Goal: Task Accomplishment & Management: Manage account settings

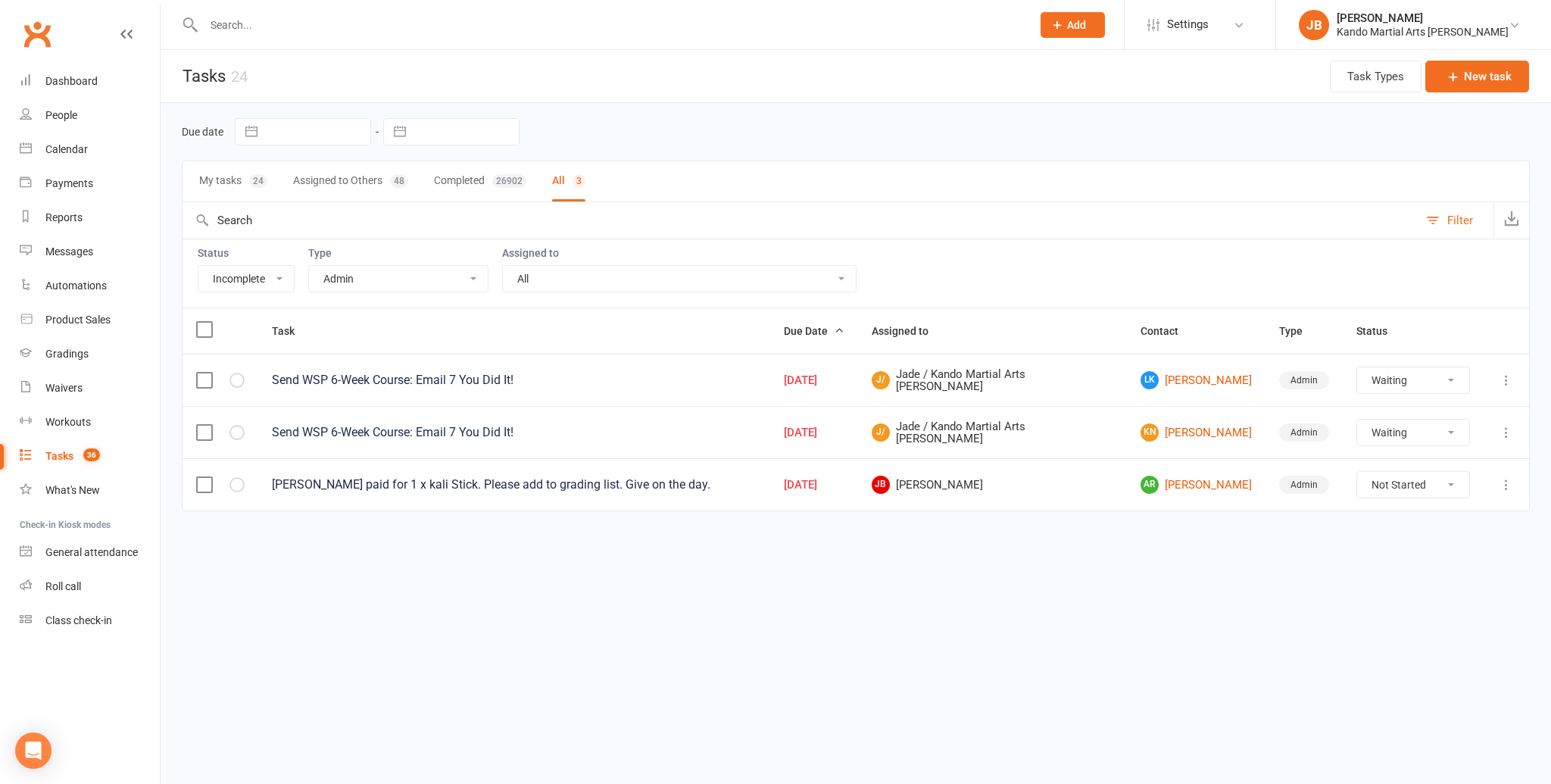
select select "incomplete"
select select "15046"
select select "waiting"
click at [349, 280] on select "All Admin Bbpc - black belt prep course Cancellation Enquiry Follow-up In-class…" at bounding box center [398, 278] width 178 height 25
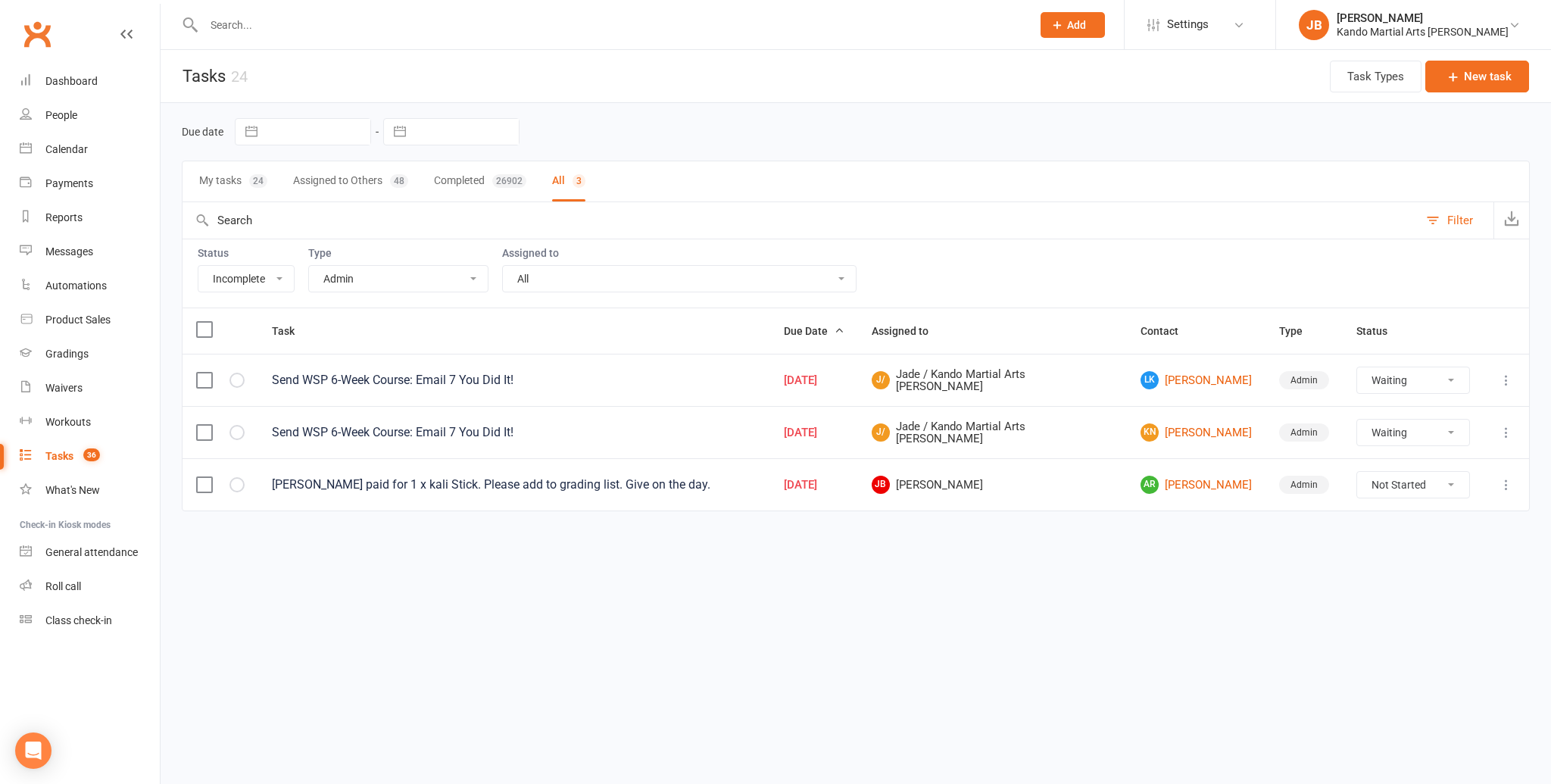
select select "32850"
select select "waiting"
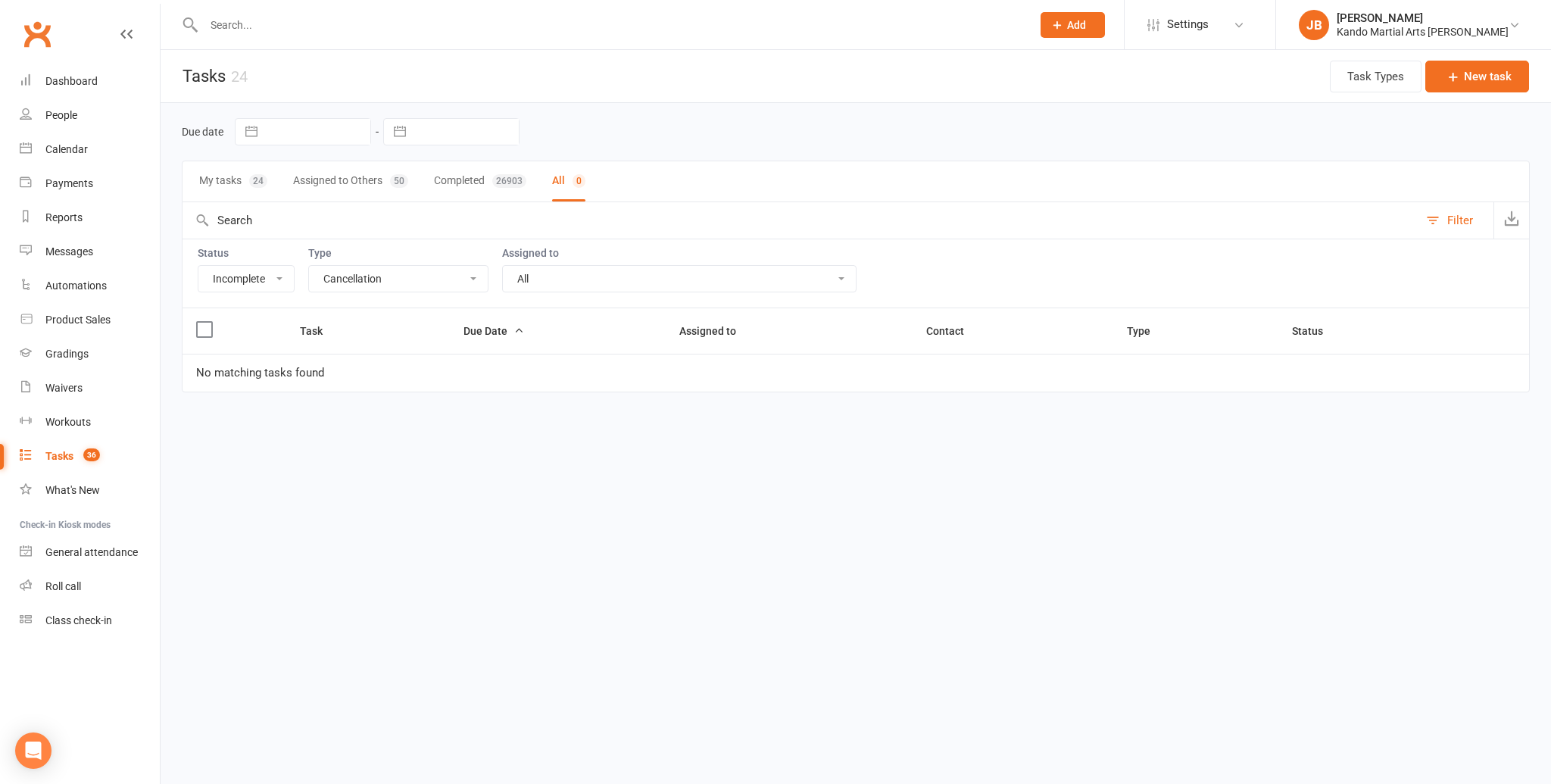
click at [358, 276] on select "All Admin Bbpc - black belt prep course Cancellation Enquiry Follow-up In-class…" at bounding box center [398, 278] width 178 height 25
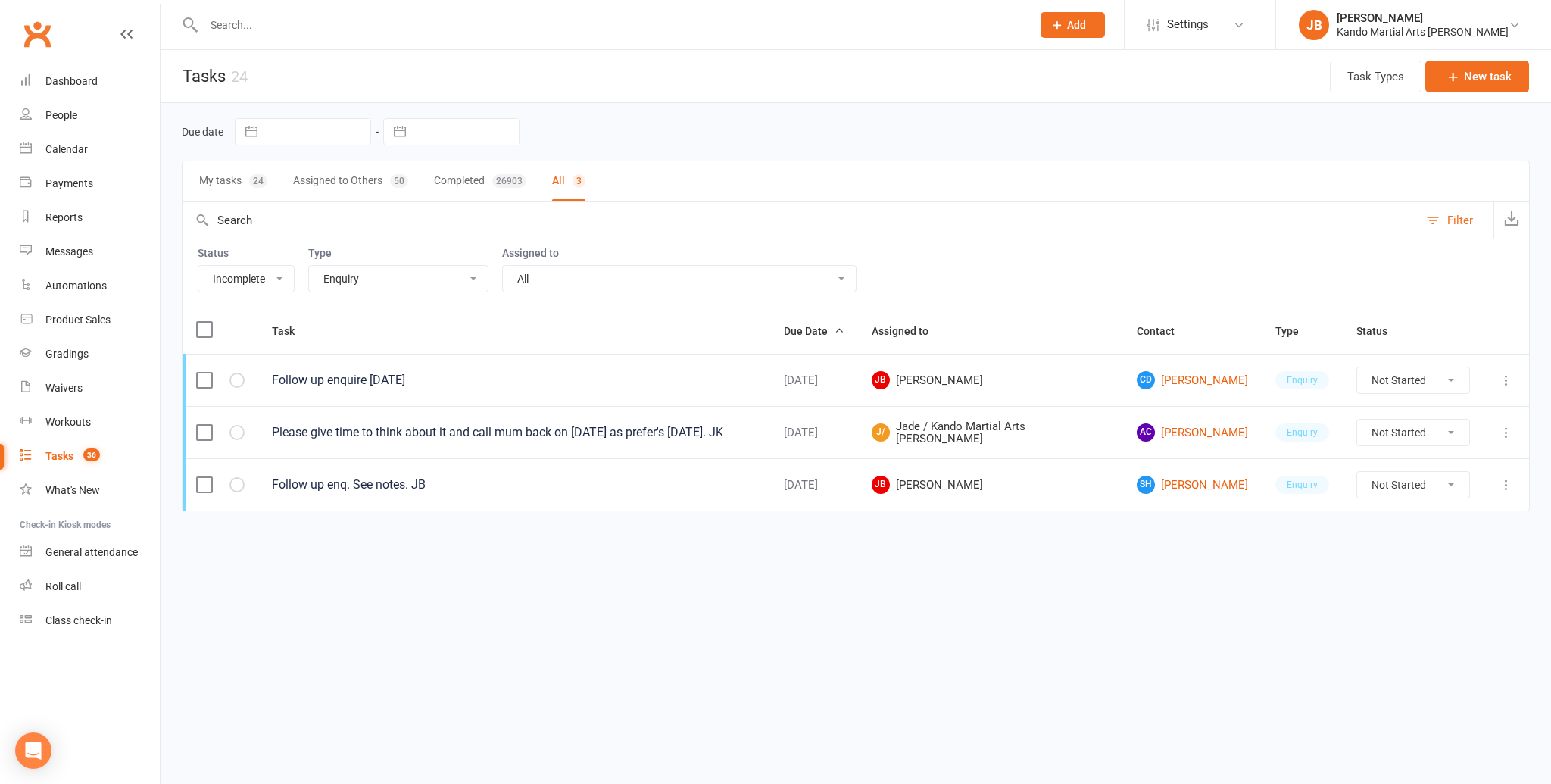
click at [341, 280] on select "All Admin Bbpc - black belt prep course Cancellation Enquiry Follow-up In-class…" at bounding box center [398, 278] width 178 height 25
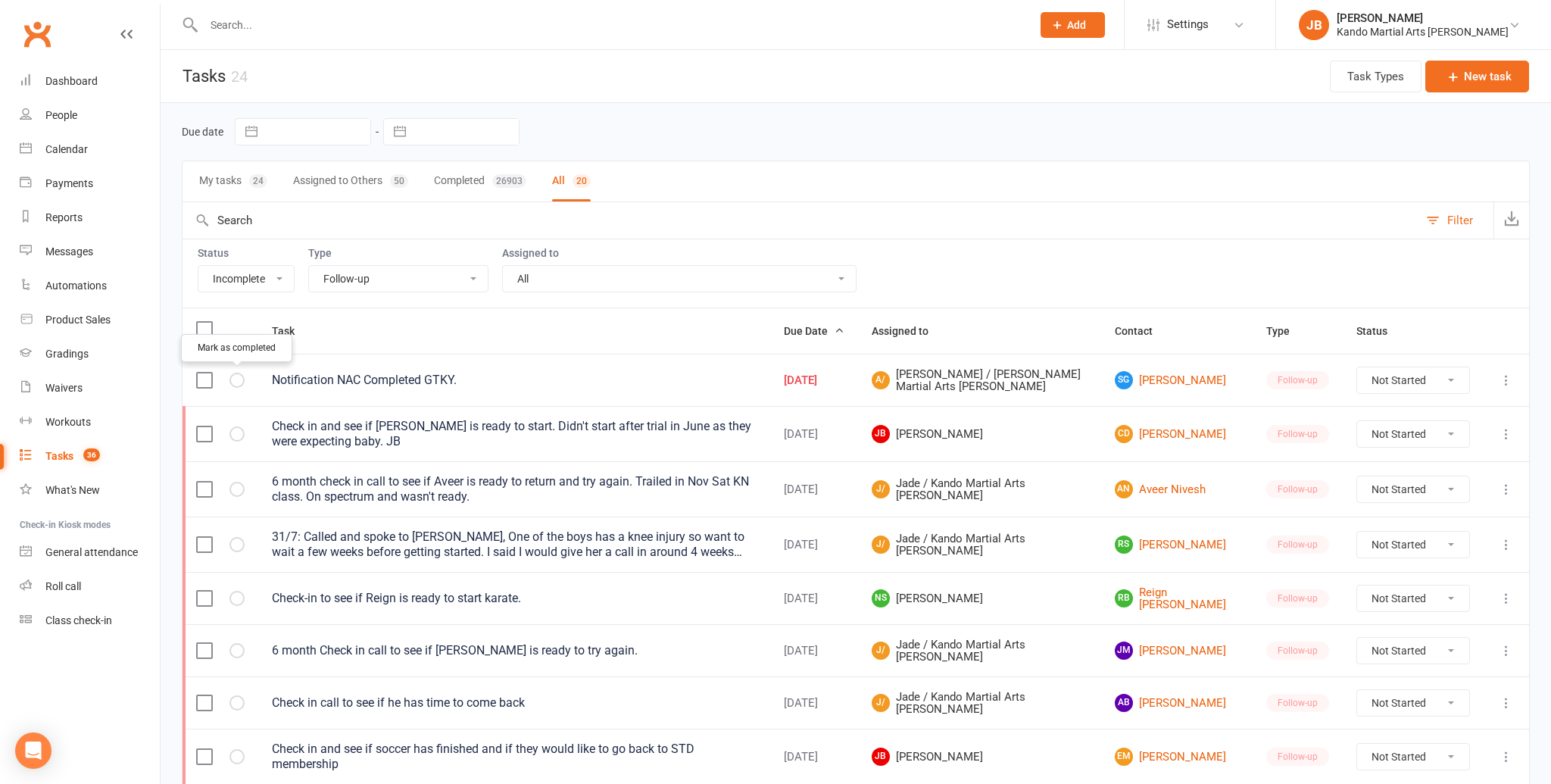
click at [243, 376] on button "button" at bounding box center [237, 380] width 16 height 16
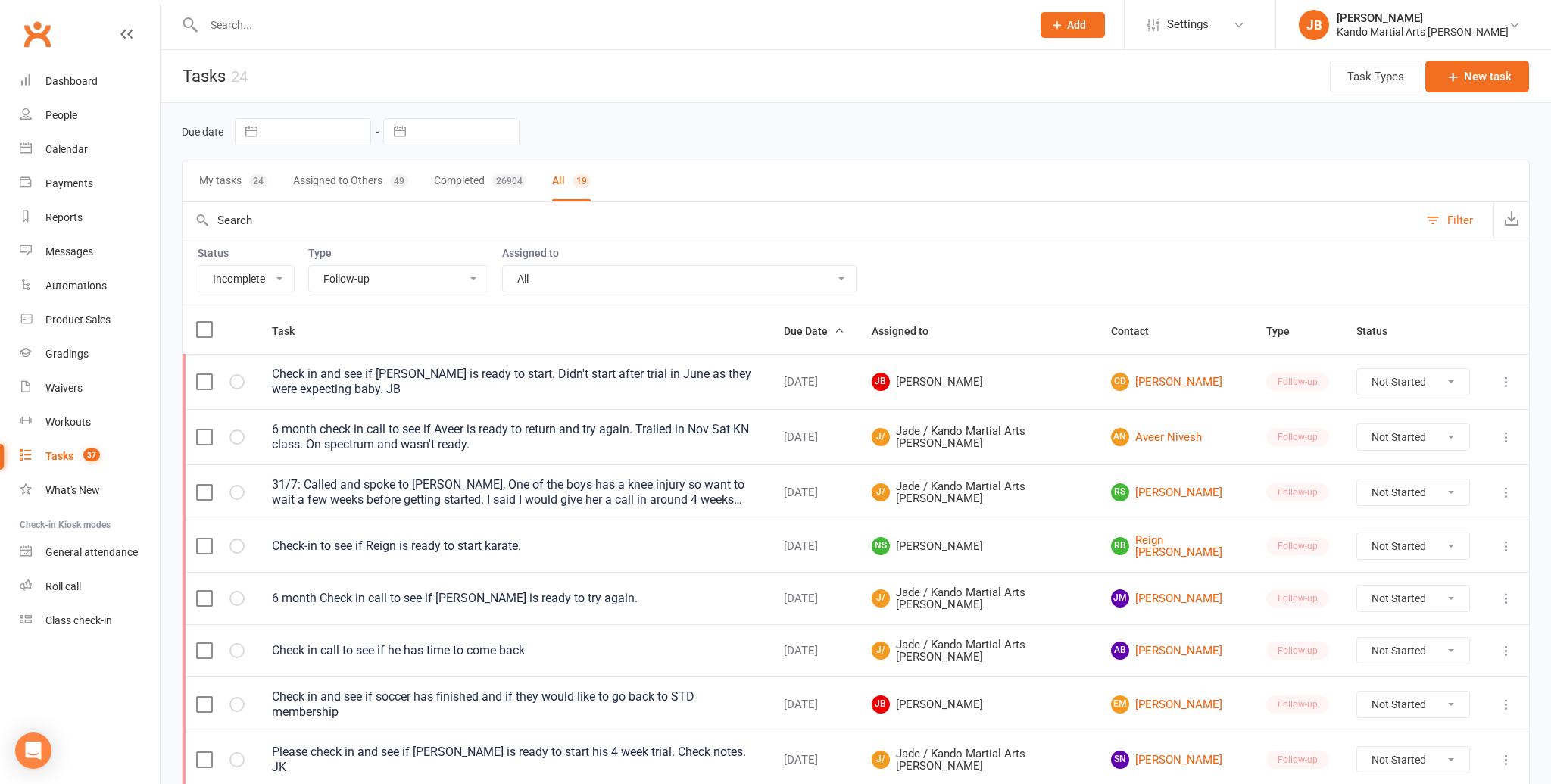
click at [356, 286] on select "All Admin Bbpc - black belt prep course Cancellation Enquiry Follow-up In-class…" at bounding box center [398, 278] width 178 height 25
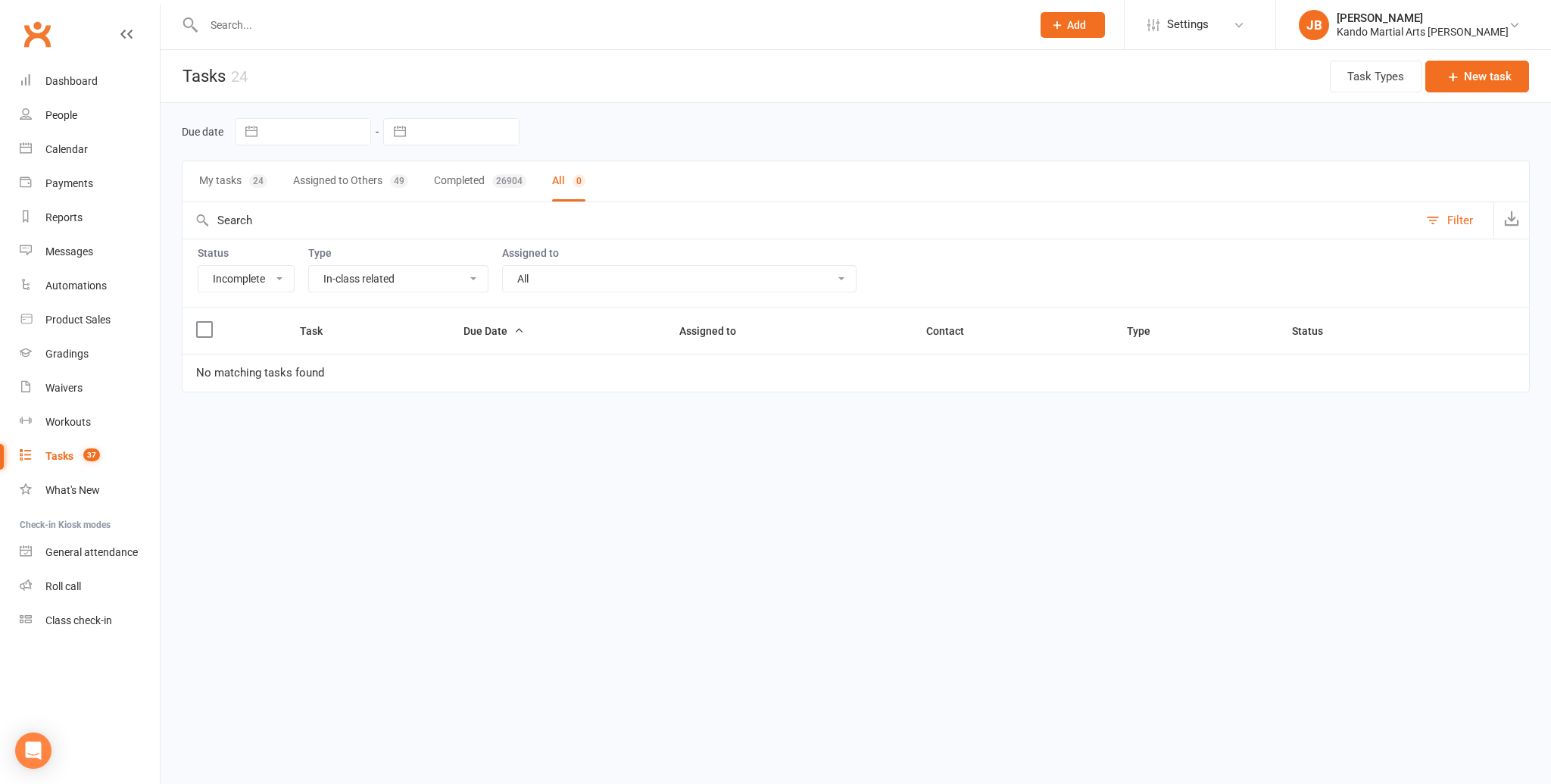
click at [357, 278] on select "All Admin Bbpc - black belt prep course Cancellation Enquiry Follow-up In-class…" at bounding box center [398, 278] width 178 height 25
select select "28119"
select select "started"
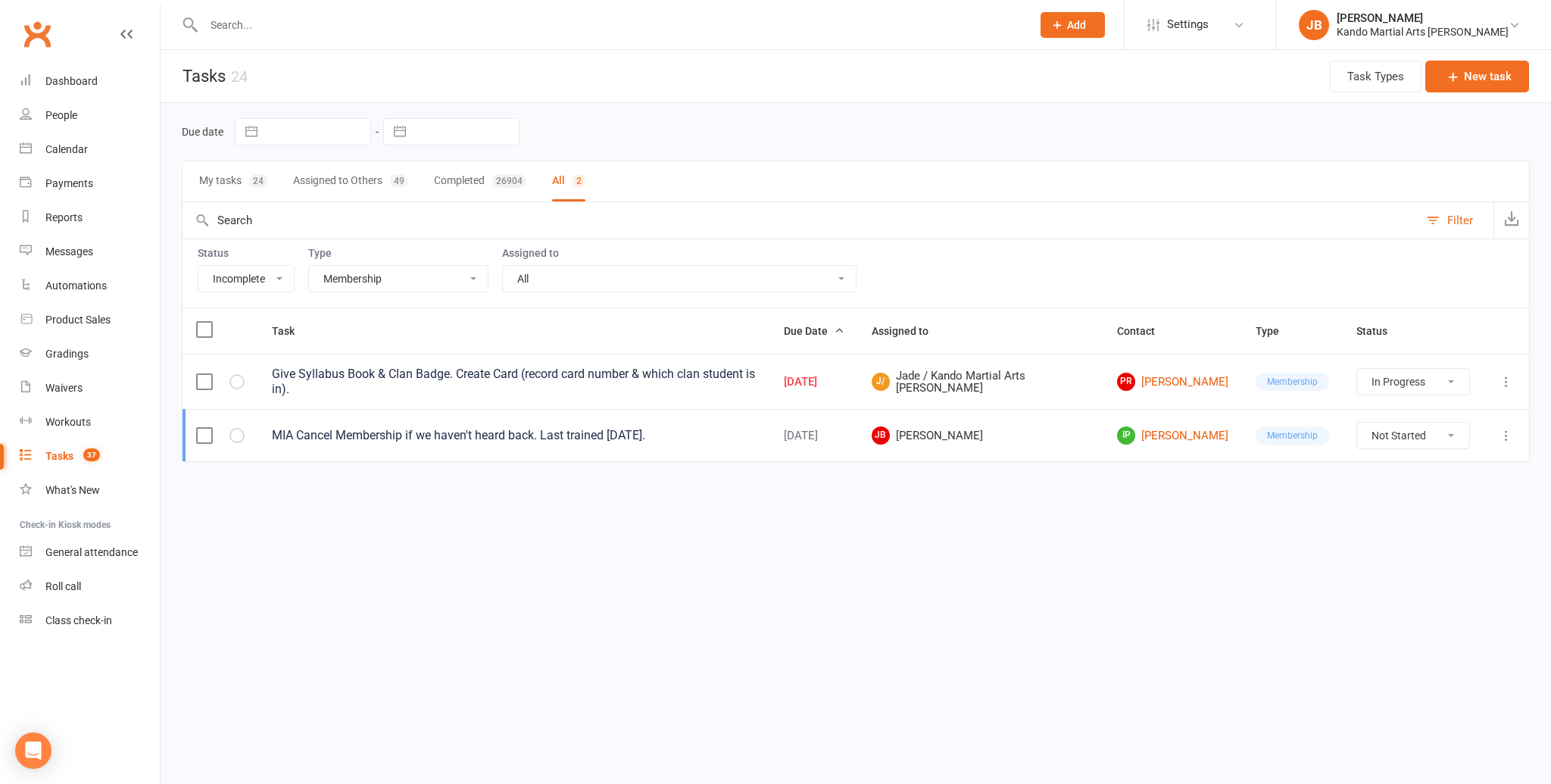
click at [350, 273] on select "All Admin Bbpc - black belt prep course Cancellation Enquiry Follow-up In-class…" at bounding box center [398, 278] width 178 height 25
click at [347, 281] on select "All Admin Bbpc - black belt prep course Cancellation Enquiry Follow-up In-class…" at bounding box center [398, 278] width 178 height 25
select select "23793"
select select "started"
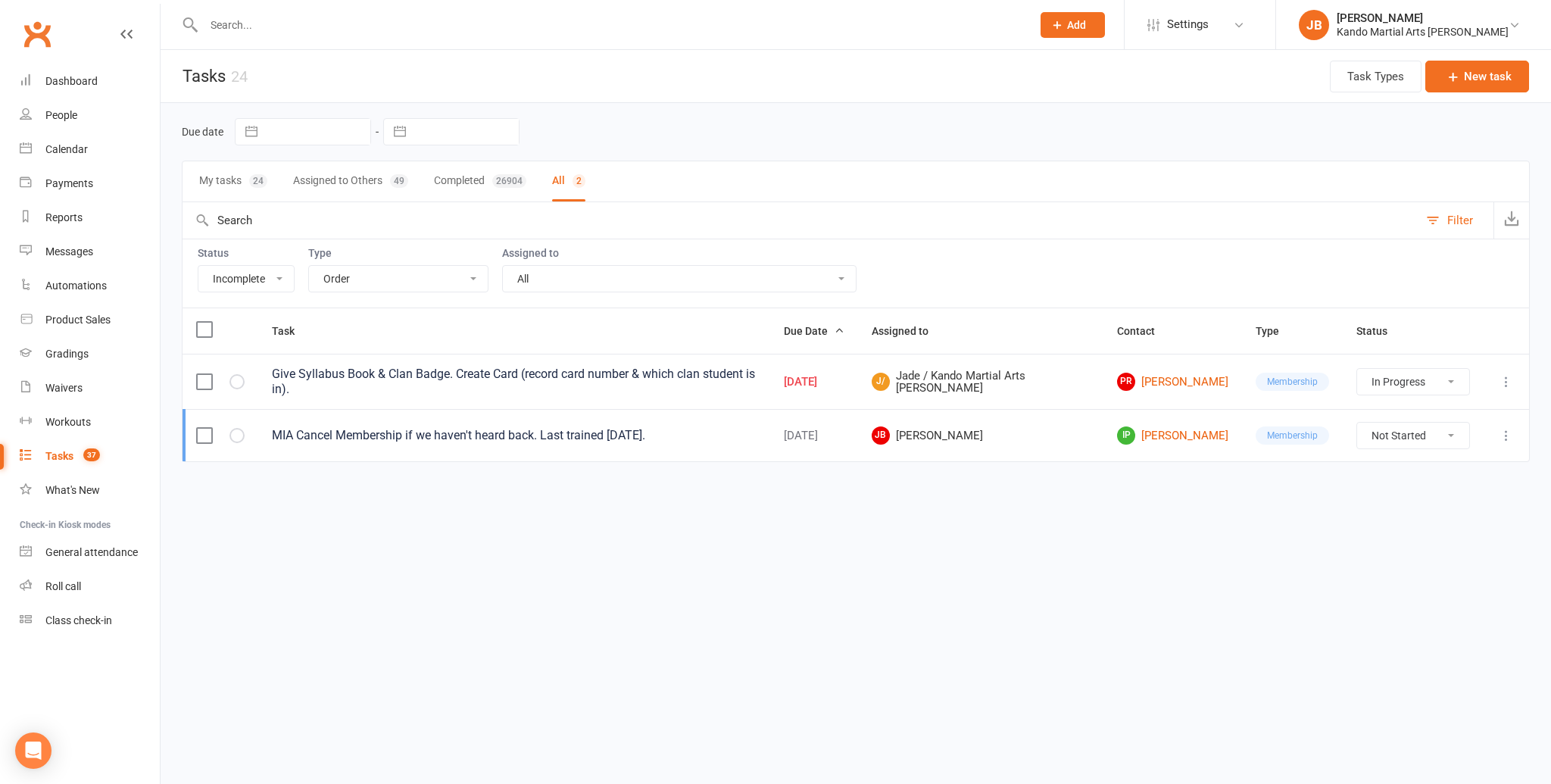
select select "started"
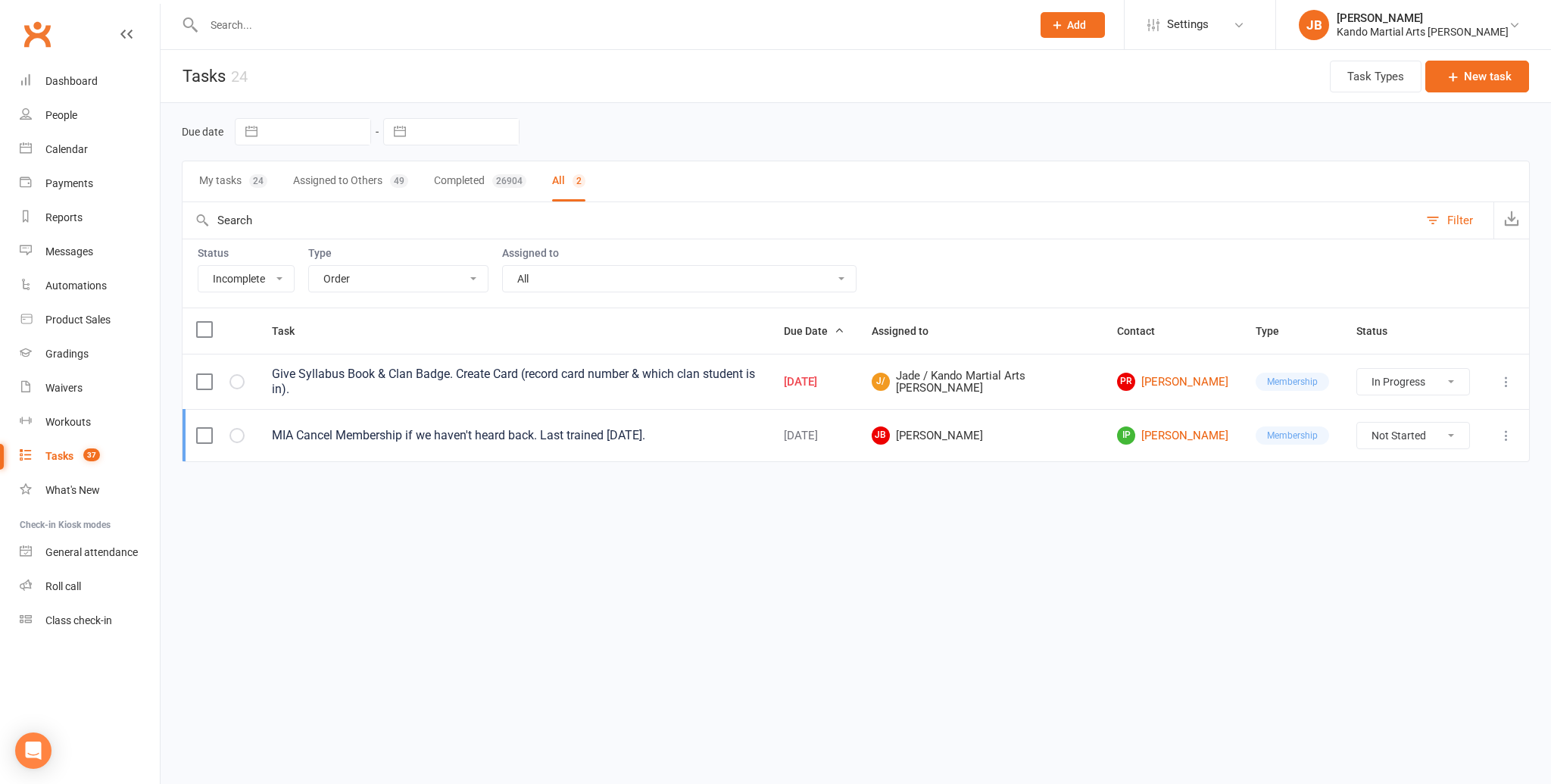
select select "started"
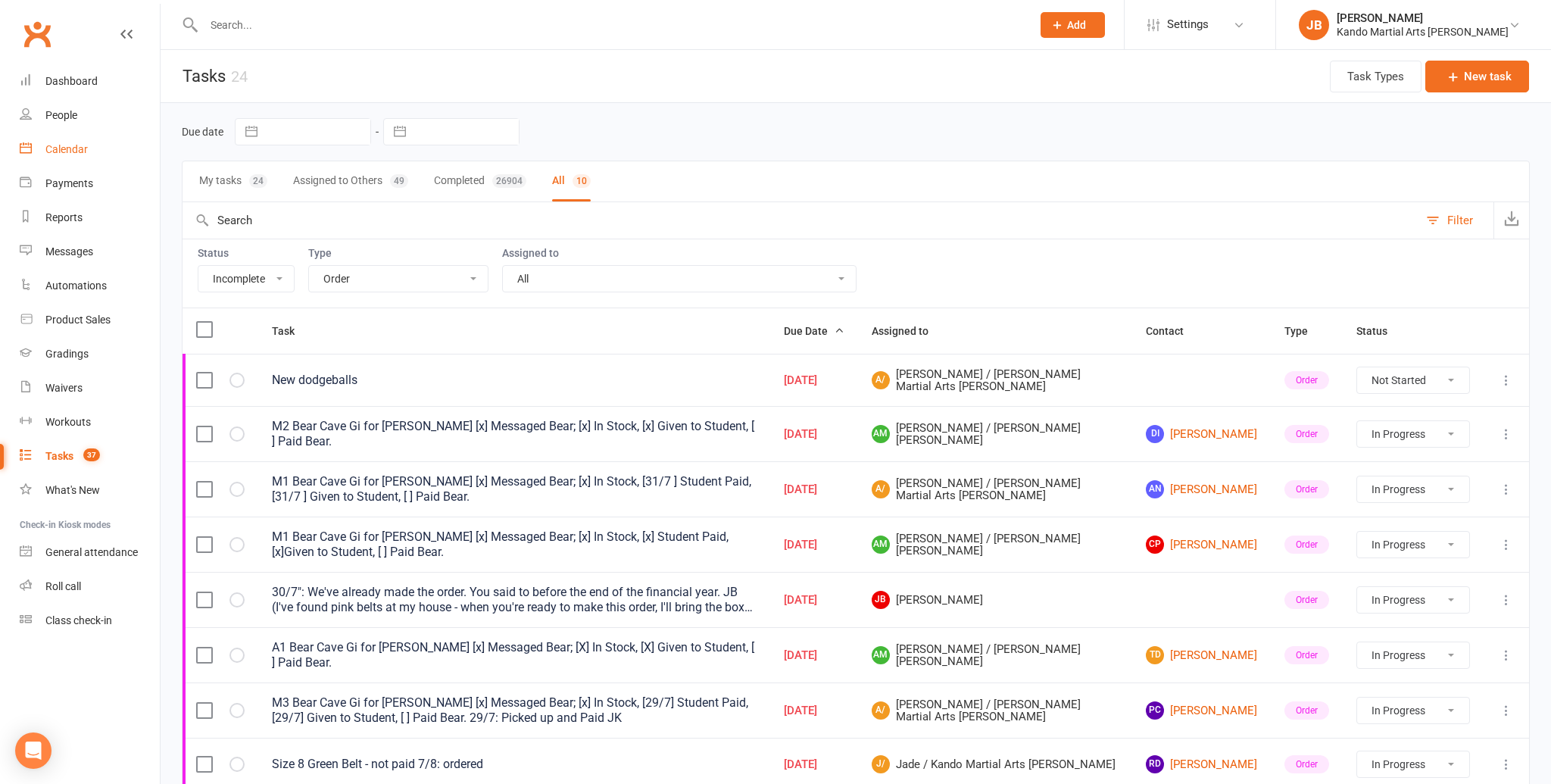
click at [80, 150] on div "Calendar" at bounding box center [67, 149] width 43 height 12
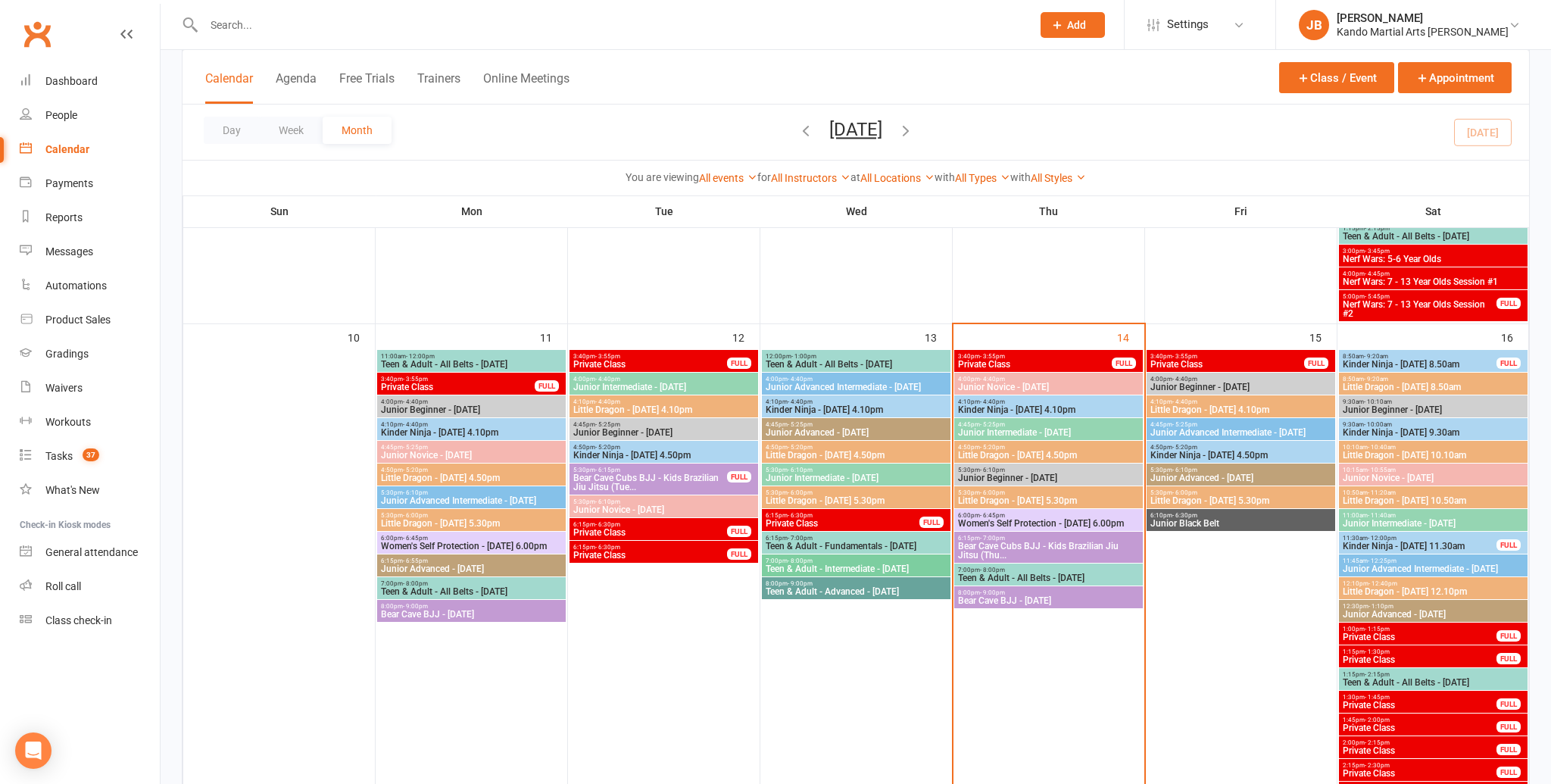
scroll to position [905, 0]
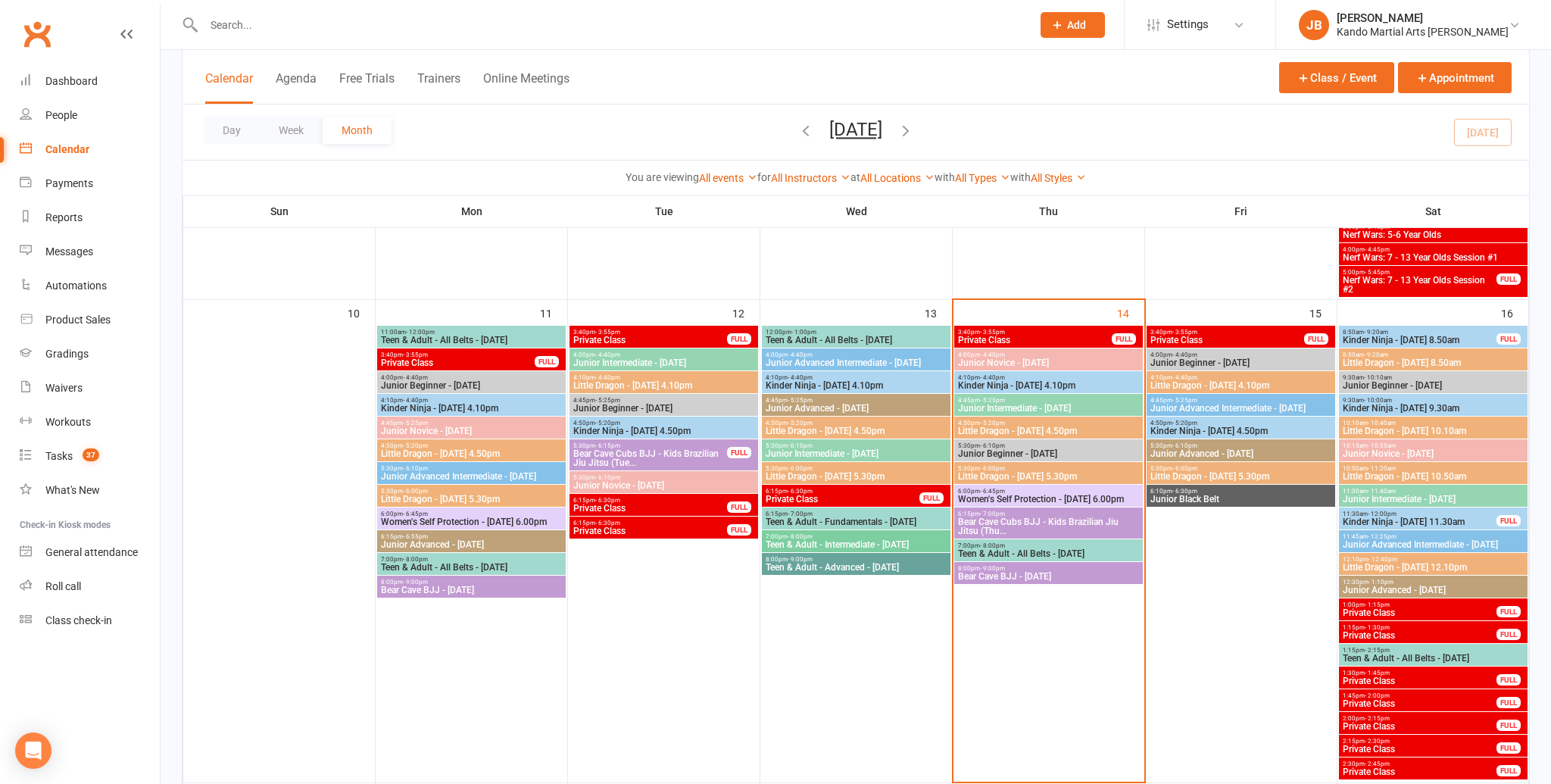
click at [1028, 475] on span "Little Dragon - Thursday 5.30pm" at bounding box center [1048, 475] width 183 height 9
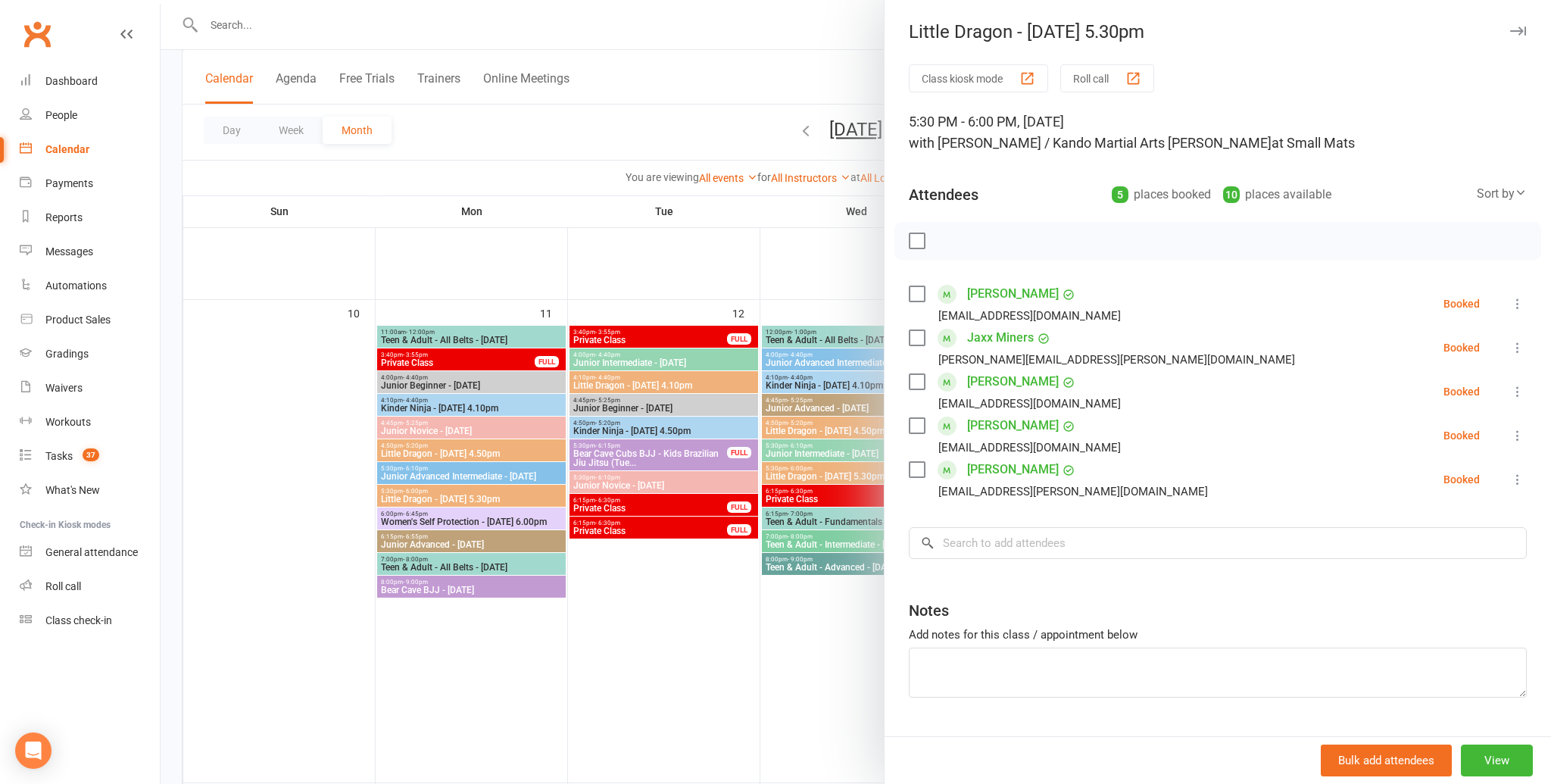
drag, startPoint x: 858, startPoint y: 504, endPoint x: 820, endPoint y: 478, distance: 46.0
click at [858, 504] on div at bounding box center [855, 392] width 1391 height 784
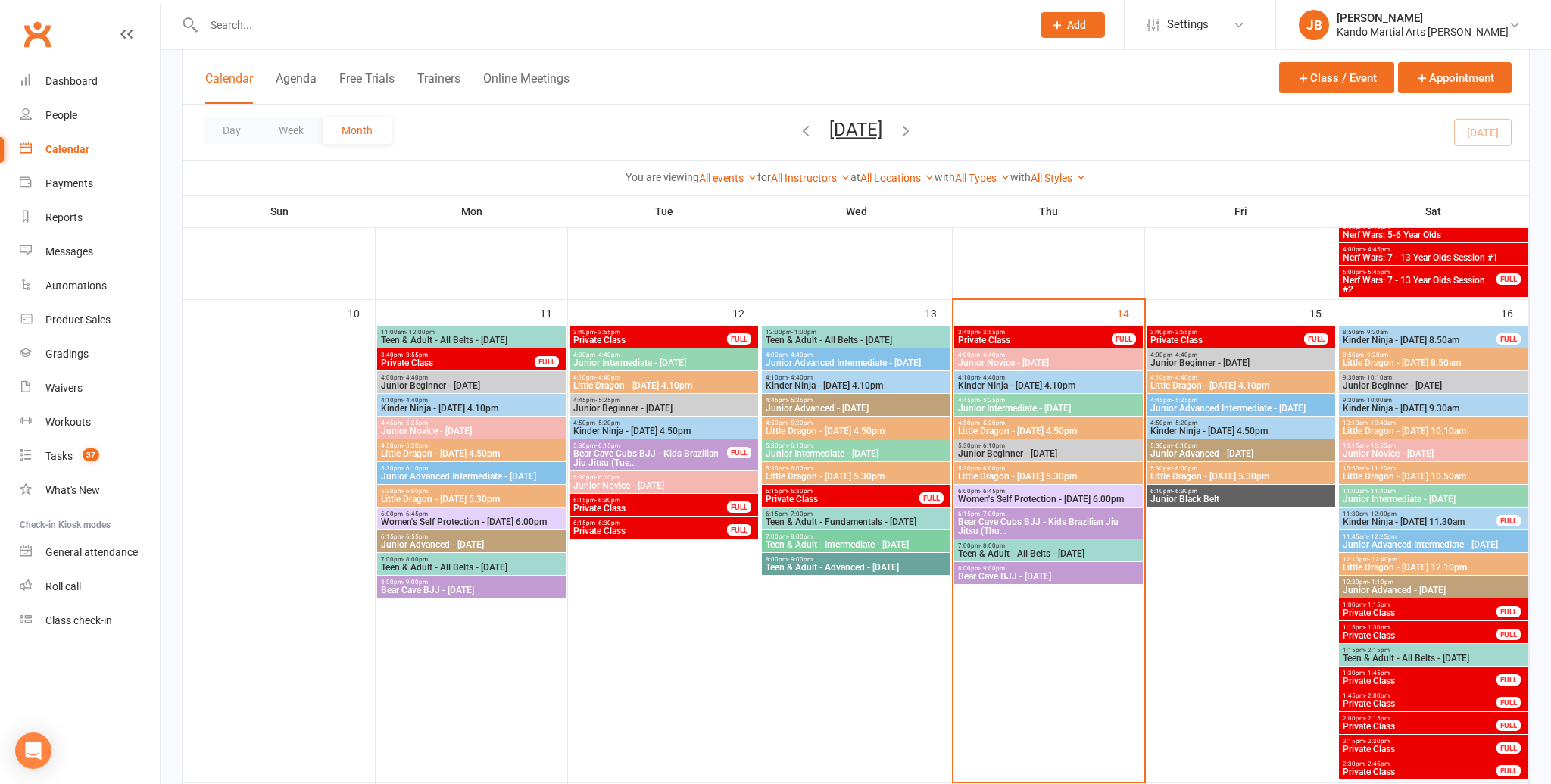
click at [817, 475] on span "Little Dragon - [DATE] 5.30pm" at bounding box center [855, 475] width 183 height 9
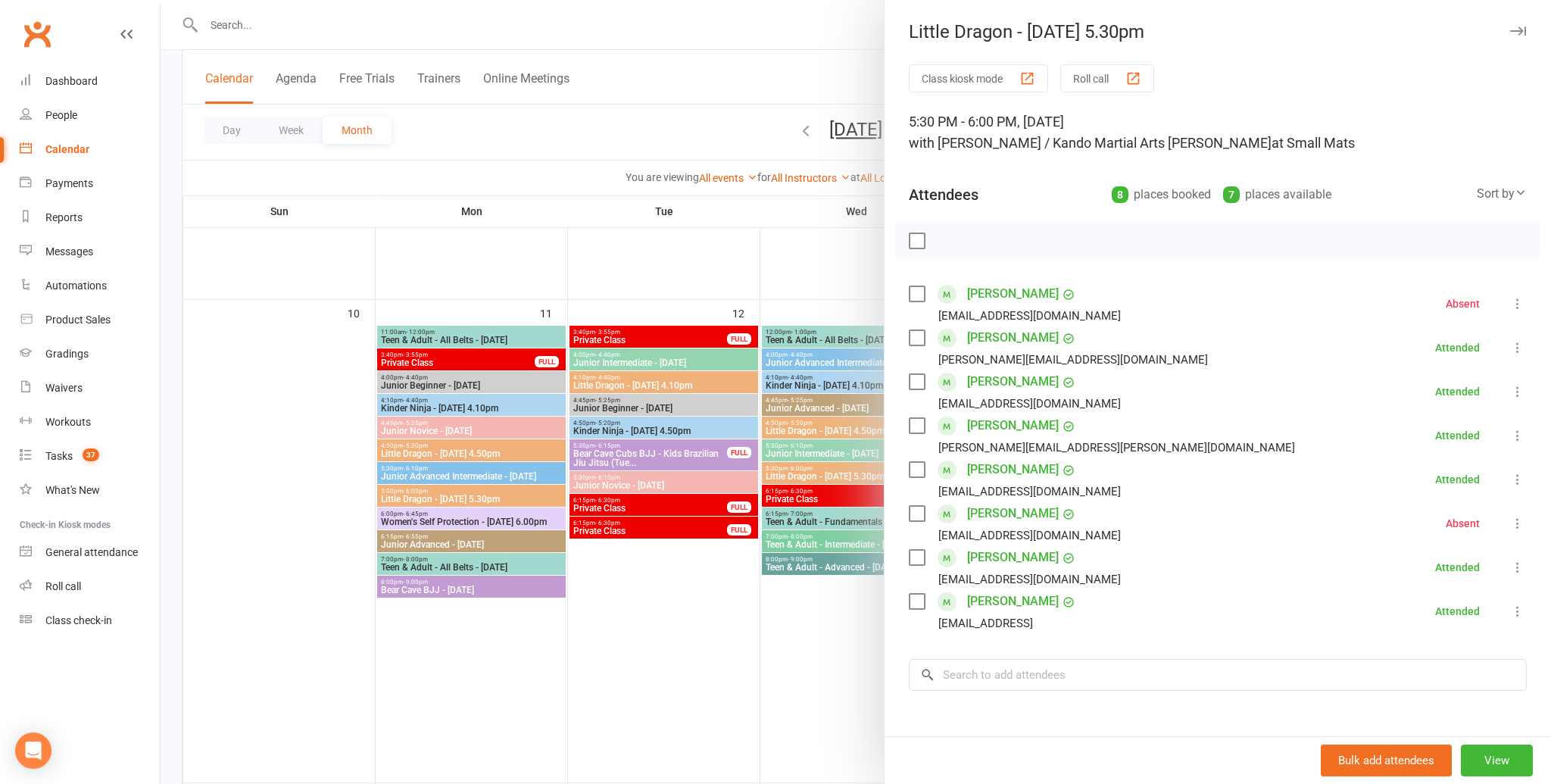
drag, startPoint x: 1006, startPoint y: 295, endPoint x: 992, endPoint y: 299, distance: 14.6
click at [1006, 295] on link "[PERSON_NAME]" at bounding box center [1012, 294] width 92 height 25
click at [1522, 34] on icon "button" at bounding box center [1517, 30] width 16 height 9
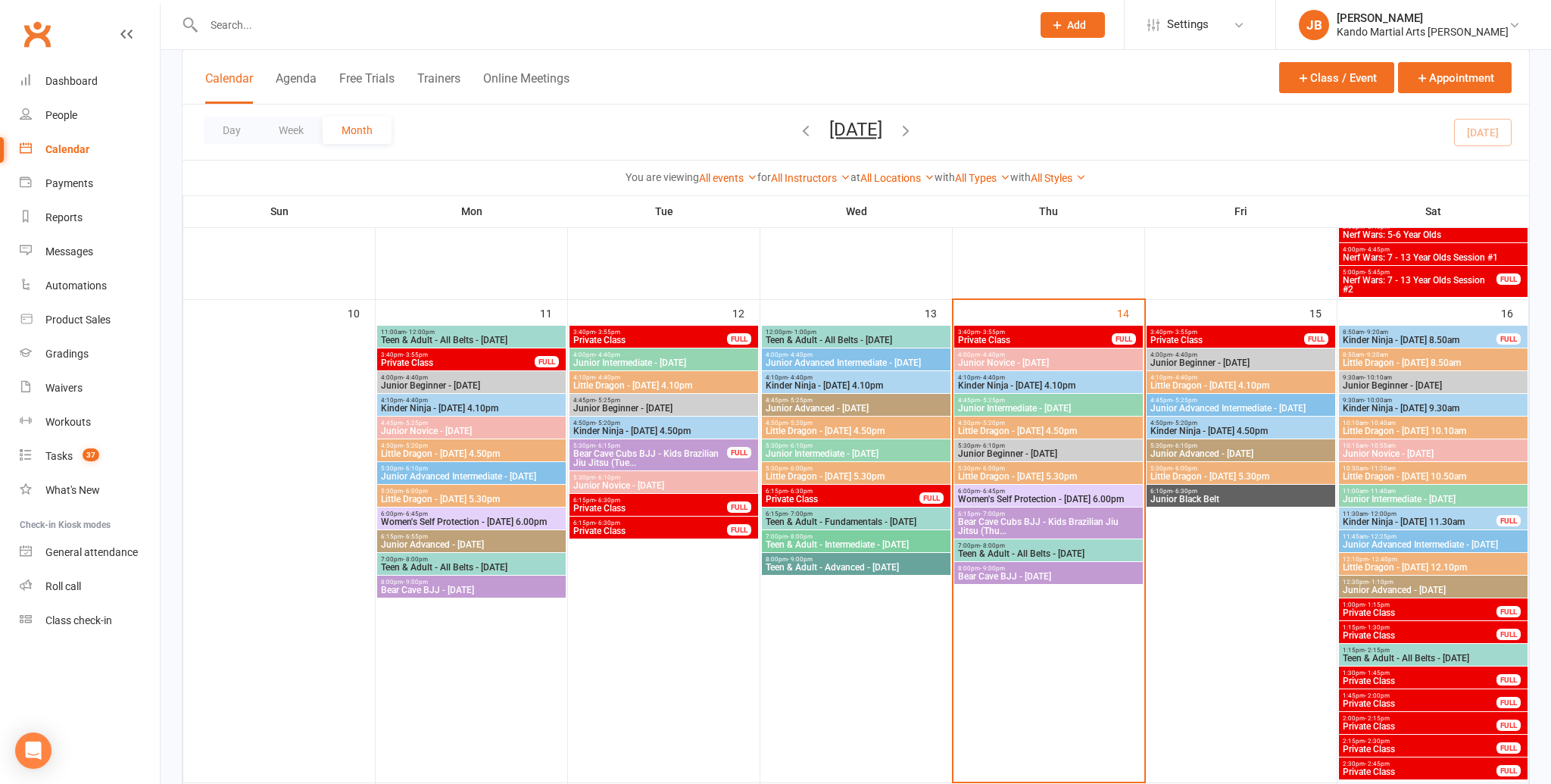
click at [883, 439] on div "5:30pm - 6:10pm Junior Intermediate - Wednesday" at bounding box center [856, 450] width 188 height 22
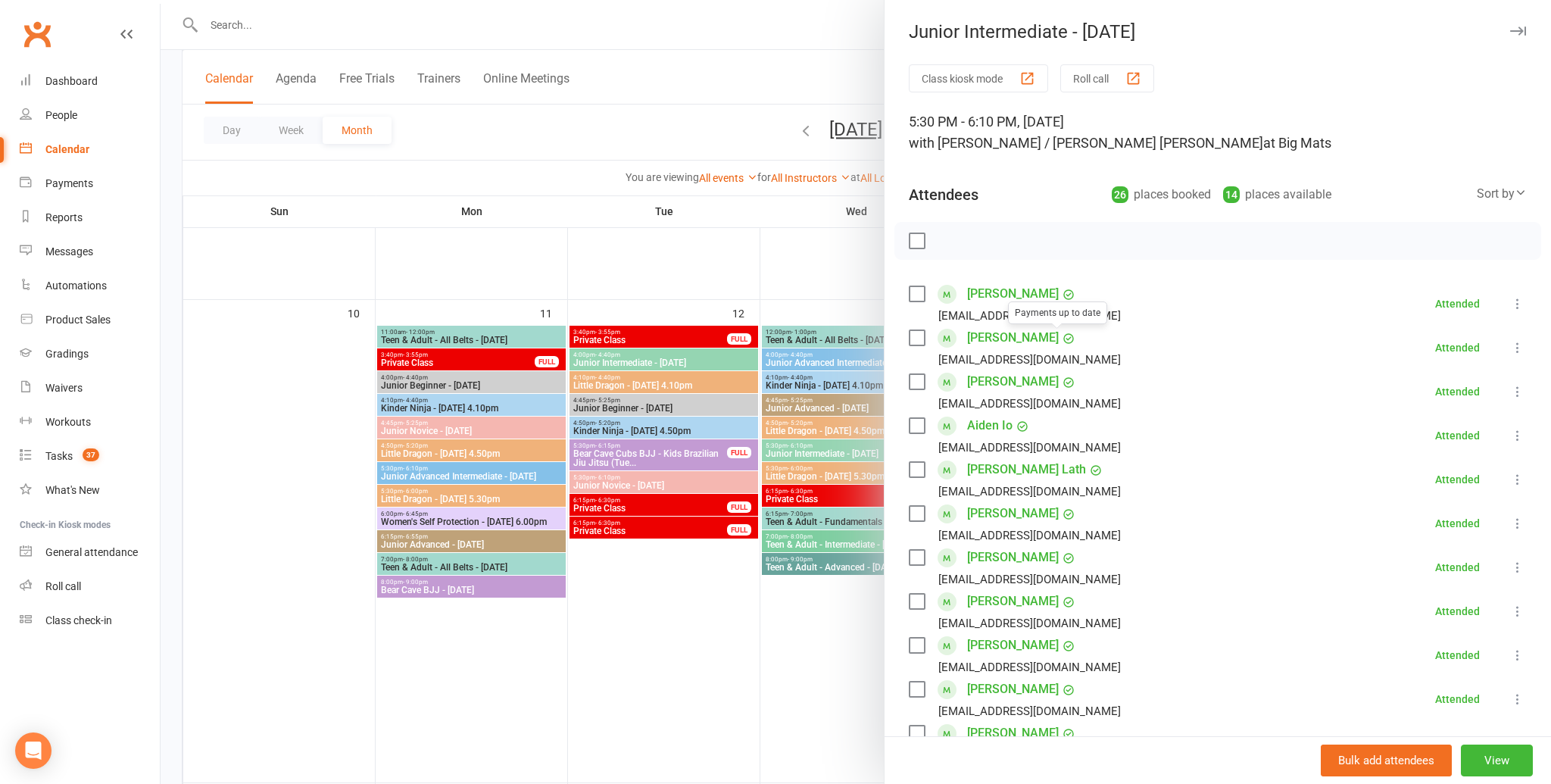
click at [821, 421] on div at bounding box center [855, 392] width 1391 height 784
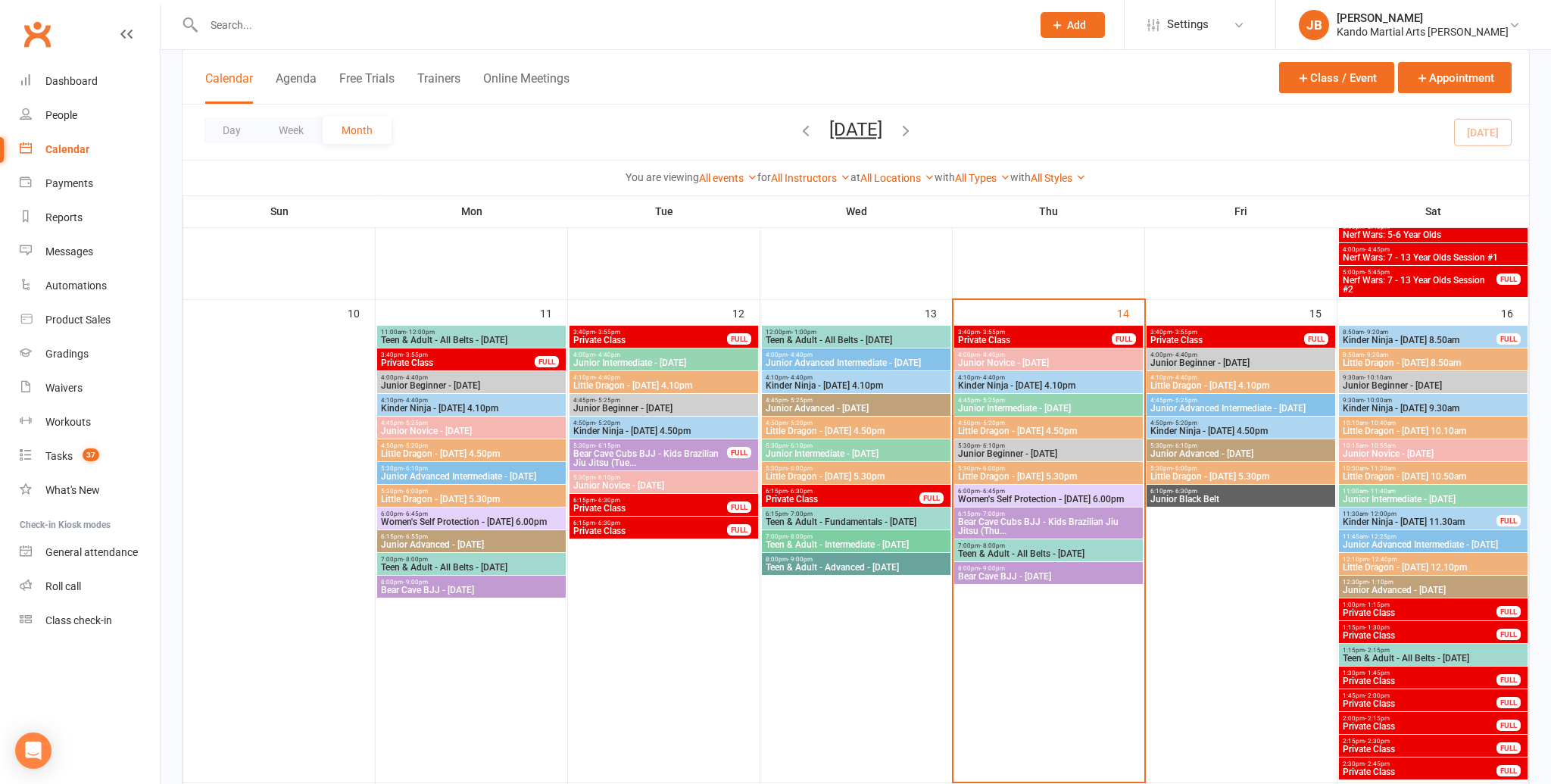
click at [826, 427] on span "Little Dragon - Wednesday 4.50pm" at bounding box center [855, 430] width 183 height 9
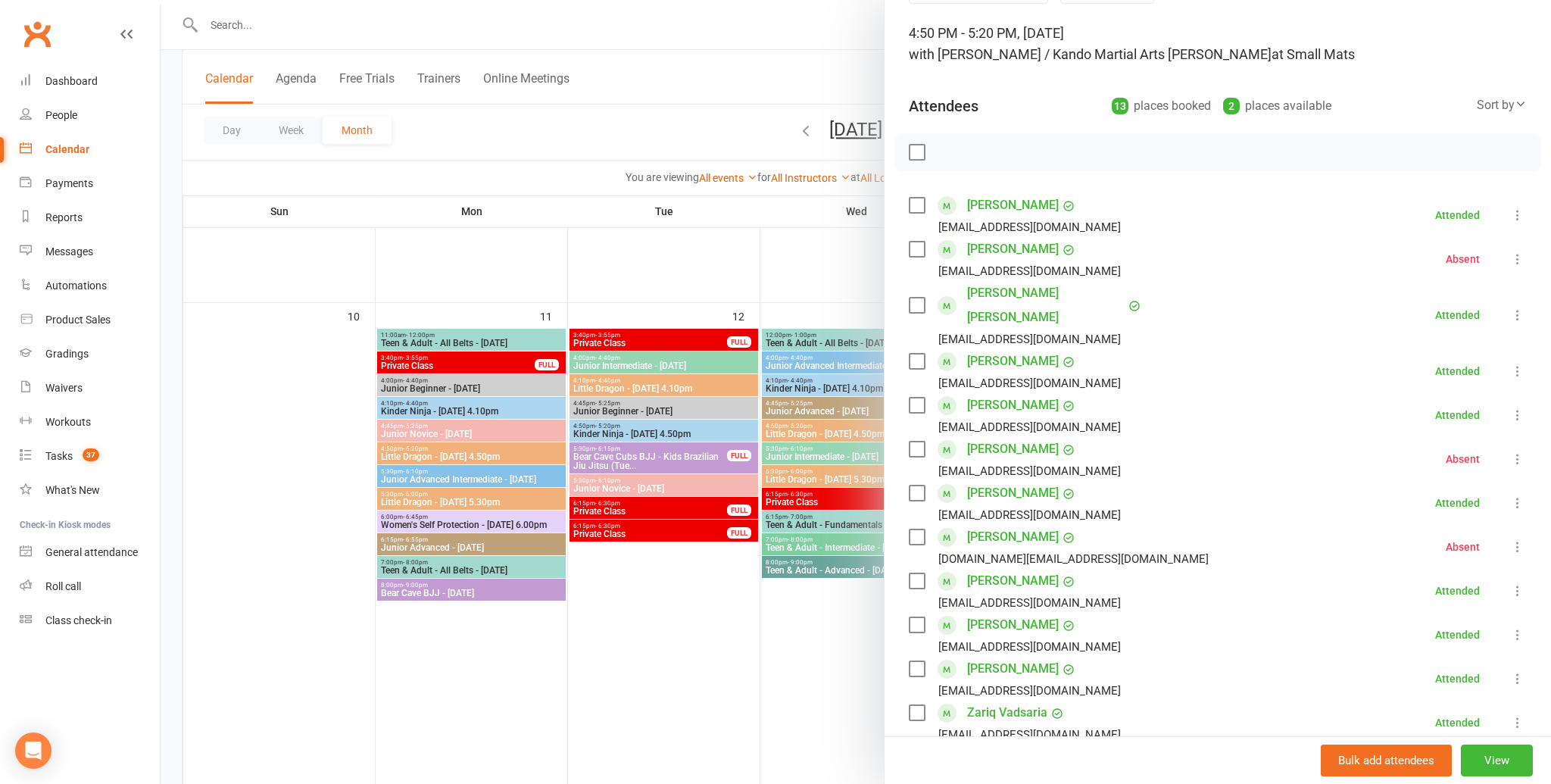
scroll to position [94, 0]
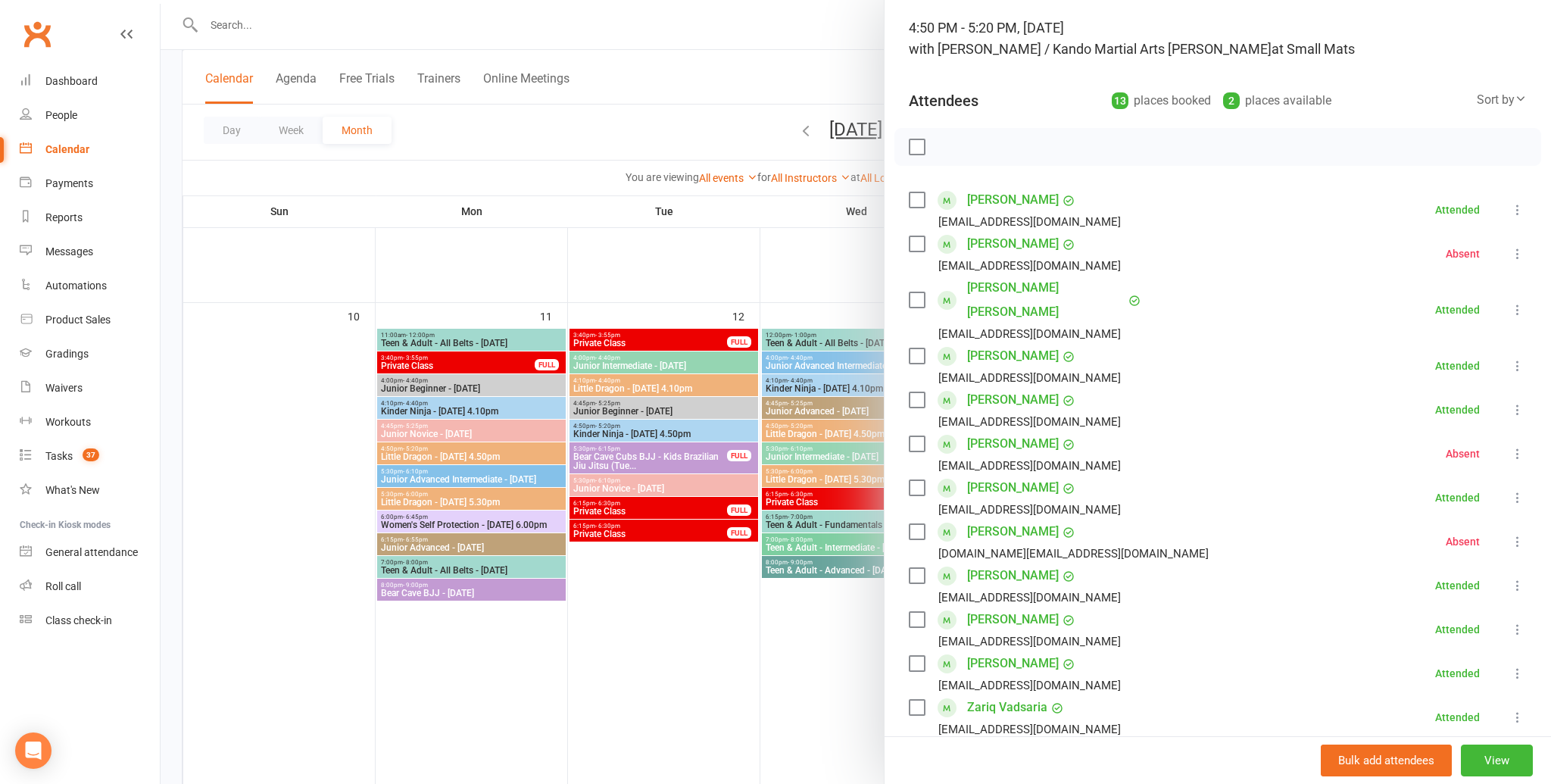
click at [1513, 446] on icon at bounding box center [1517, 453] width 16 height 16
click at [1449, 529] on link "Check in" at bounding box center [1444, 543] width 163 height 30
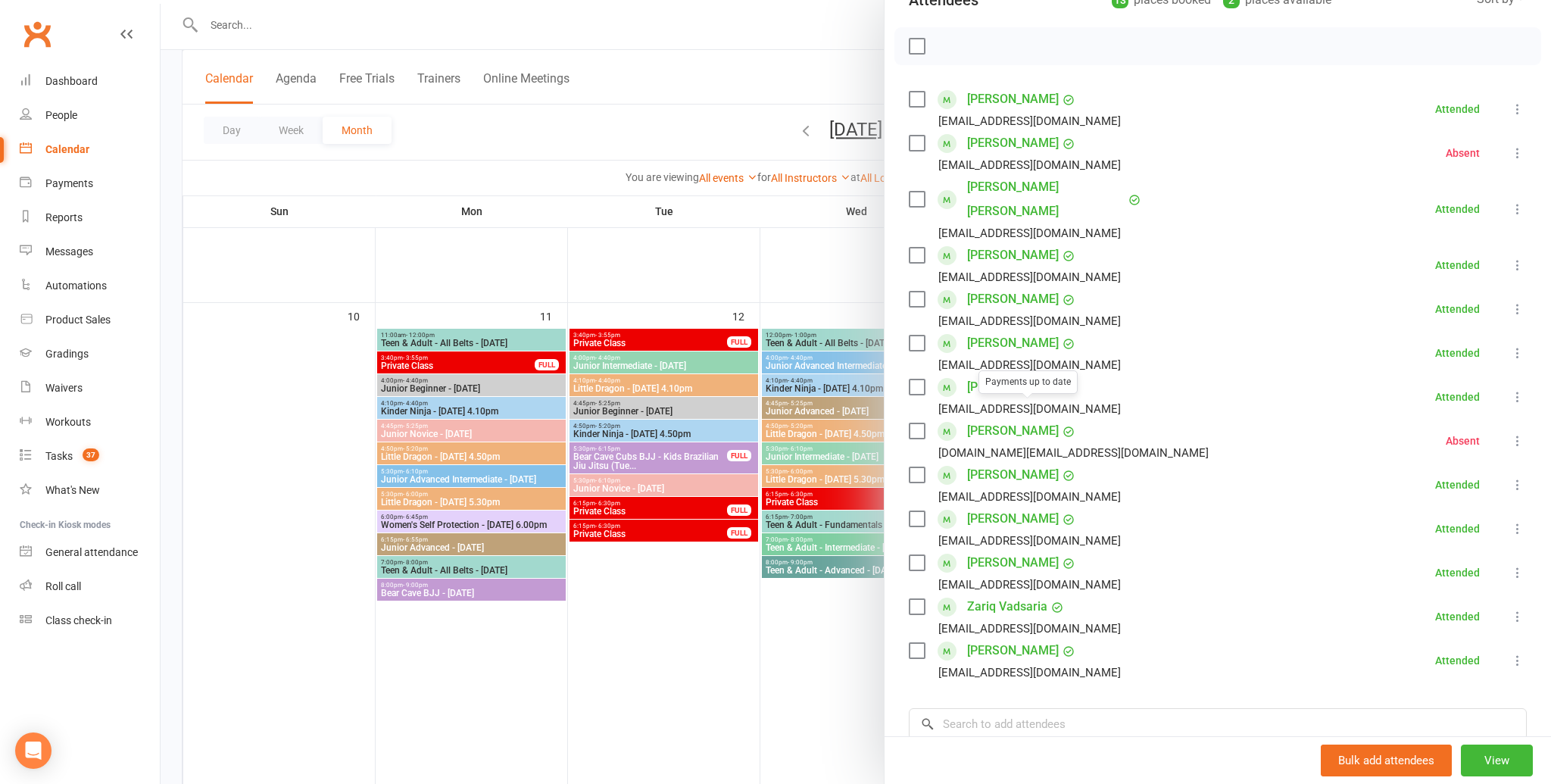
scroll to position [0, 0]
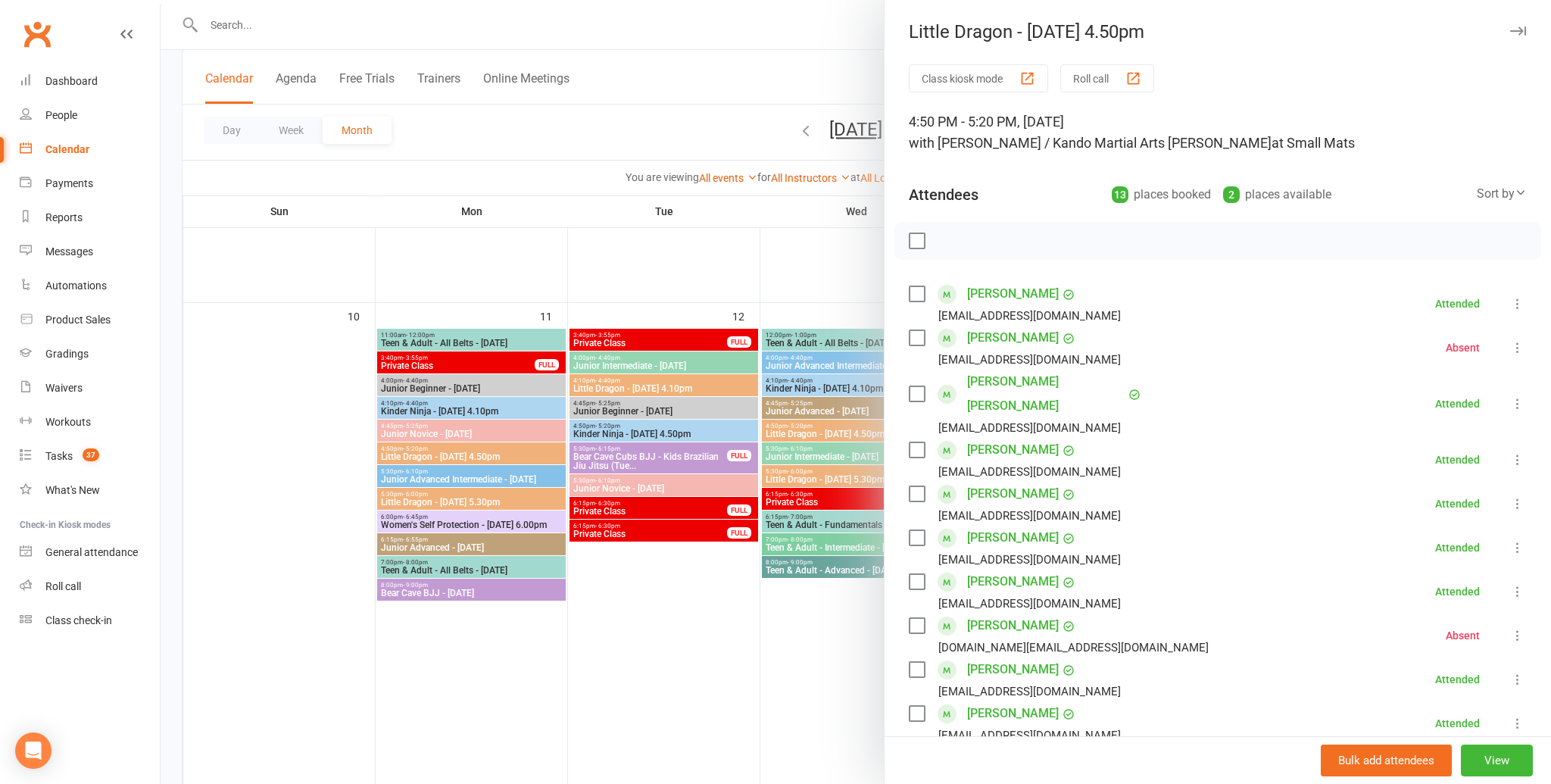
click at [1510, 34] on icon "button" at bounding box center [1517, 30] width 16 height 9
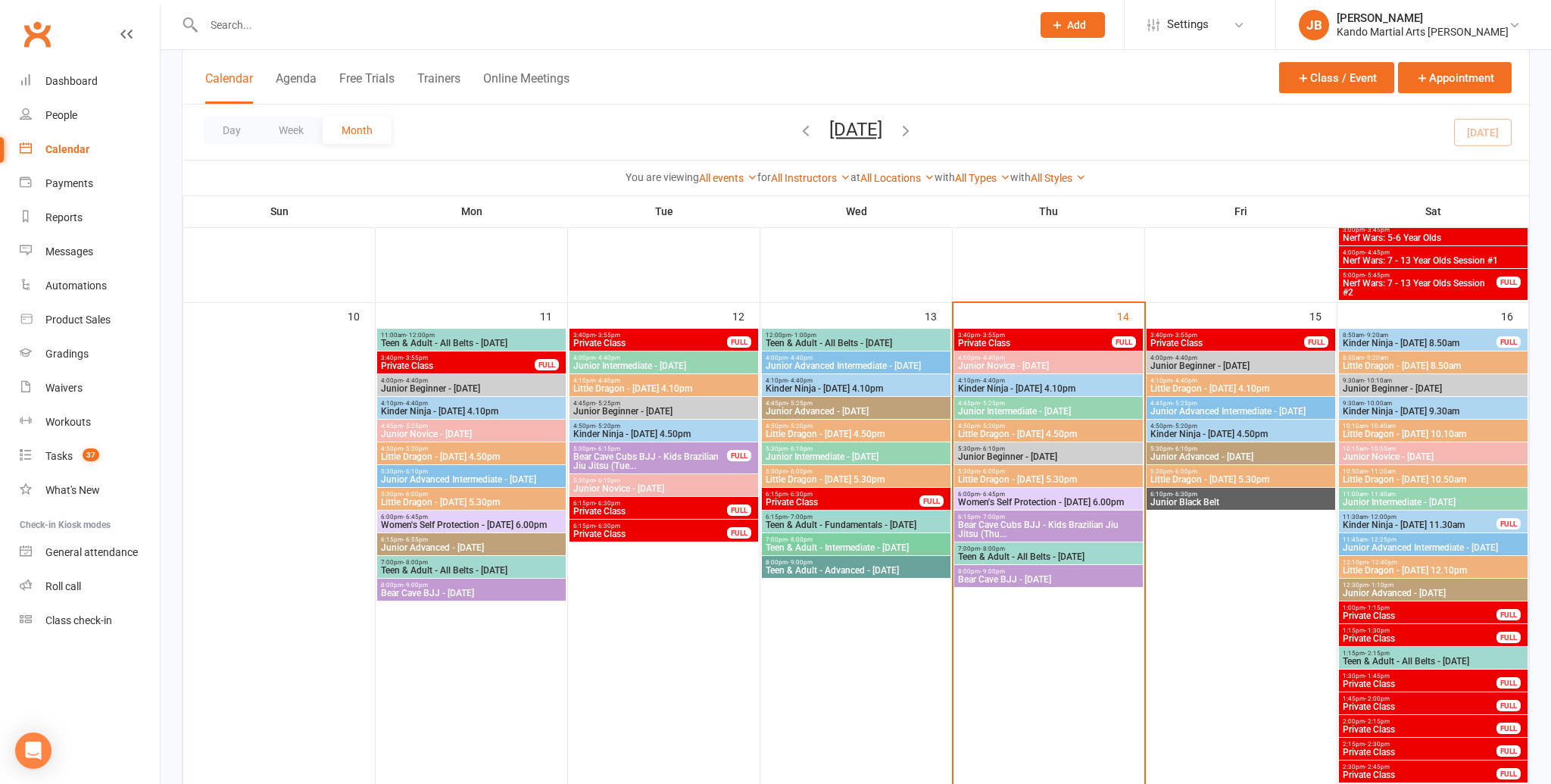
click at [782, 498] on span "Private Class" at bounding box center [842, 502] width 156 height 9
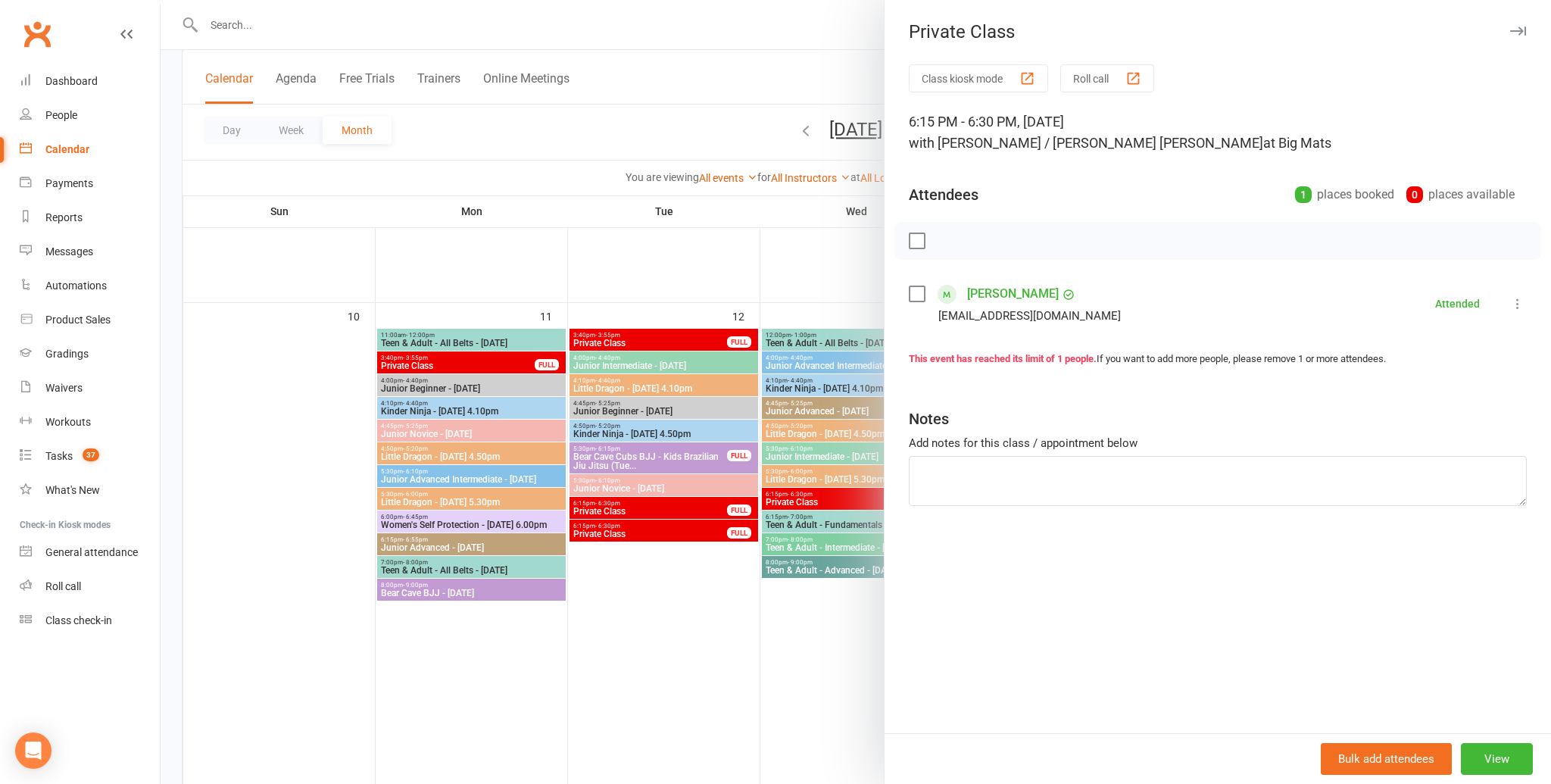
click at [1517, 35] on button "button" at bounding box center [1517, 31] width 18 height 18
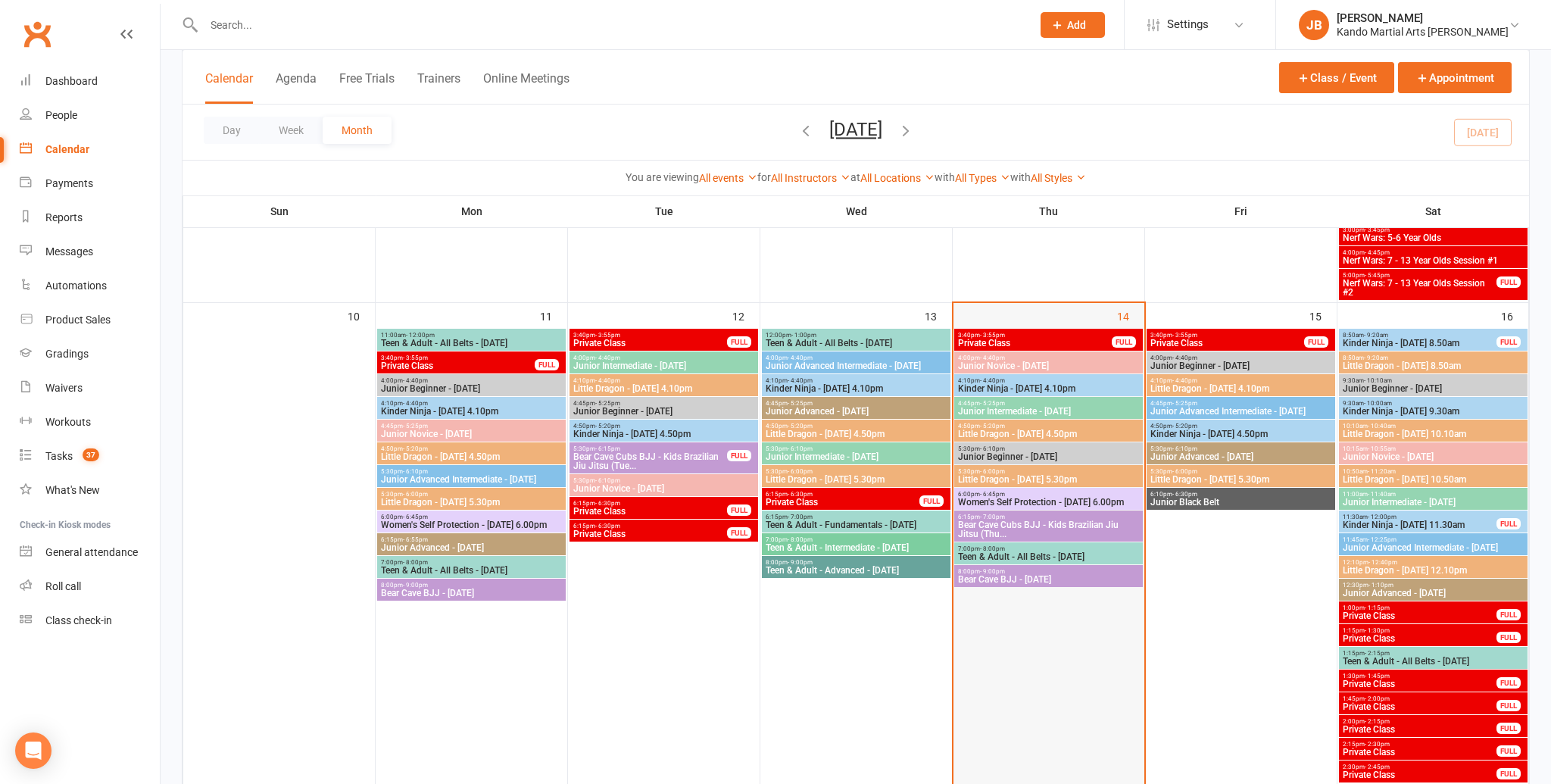
scroll to position [903, 0]
click at [1004, 339] on span "Private Class" at bounding box center [1035, 342] width 156 height 9
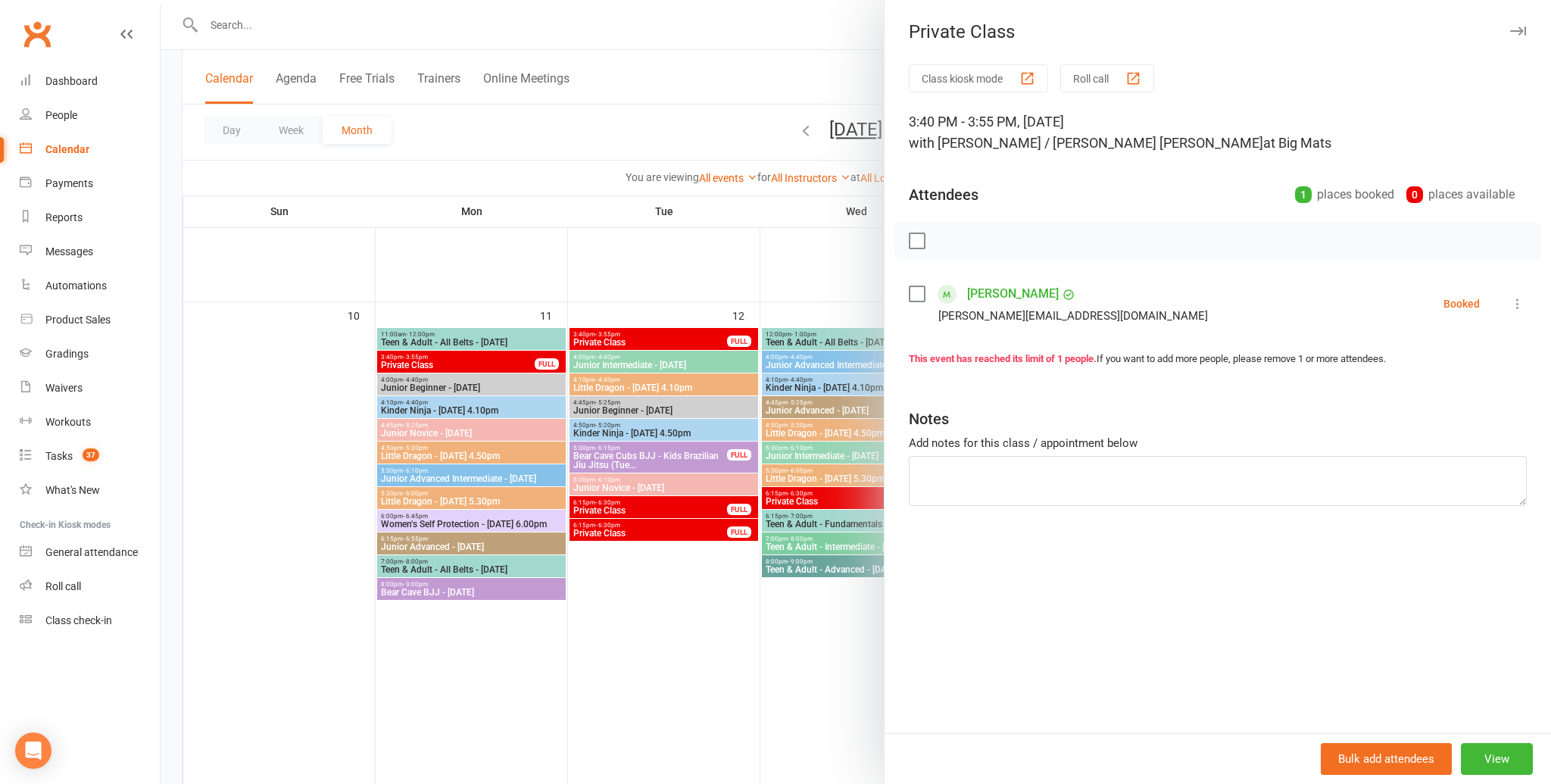
click at [1526, 28] on div "Private Class" at bounding box center [1218, 32] width 666 height 21
click at [1521, 29] on icon "button" at bounding box center [1517, 30] width 16 height 9
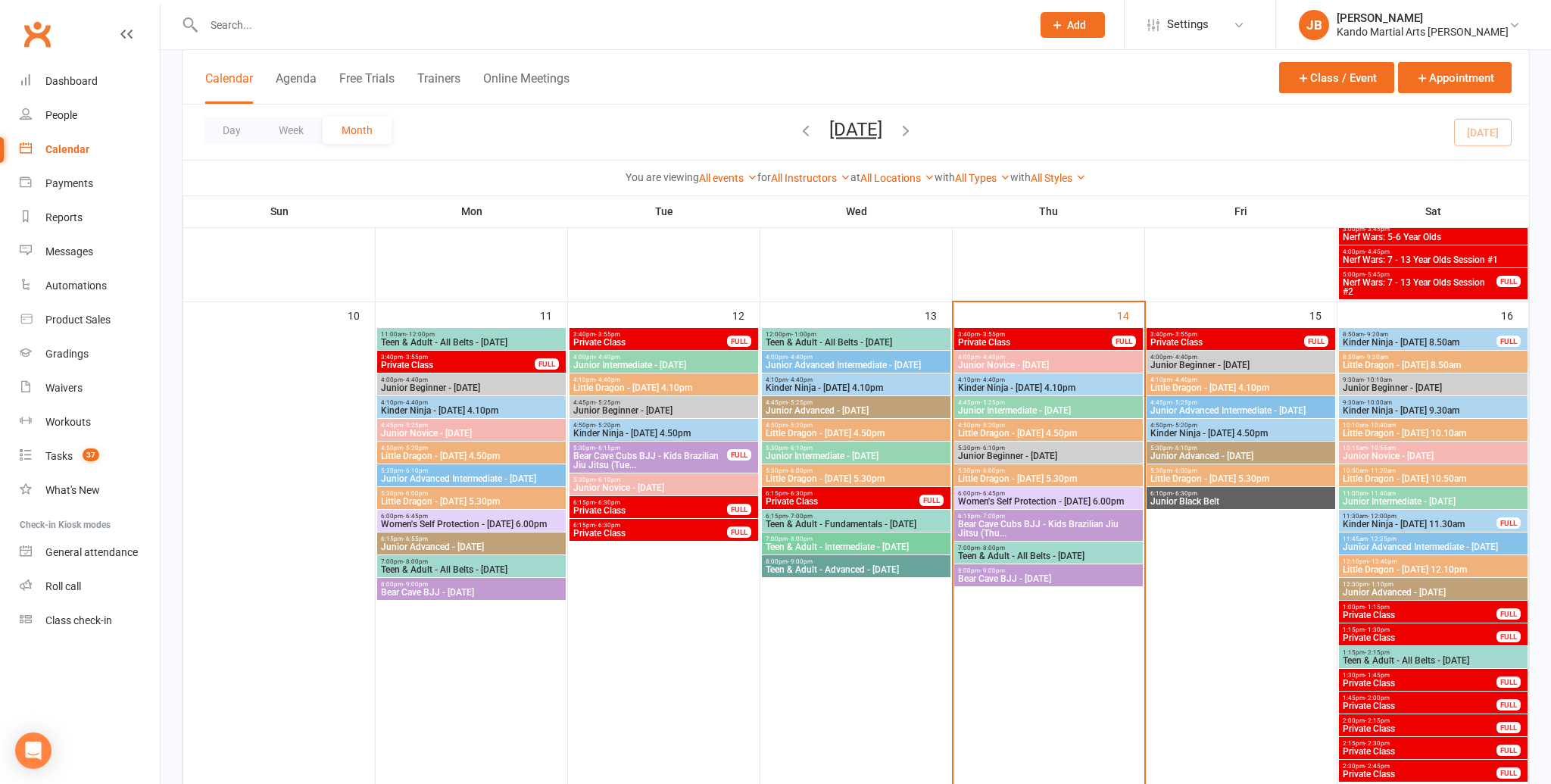
click at [1200, 340] on span "Private Class" at bounding box center [1227, 342] width 156 height 9
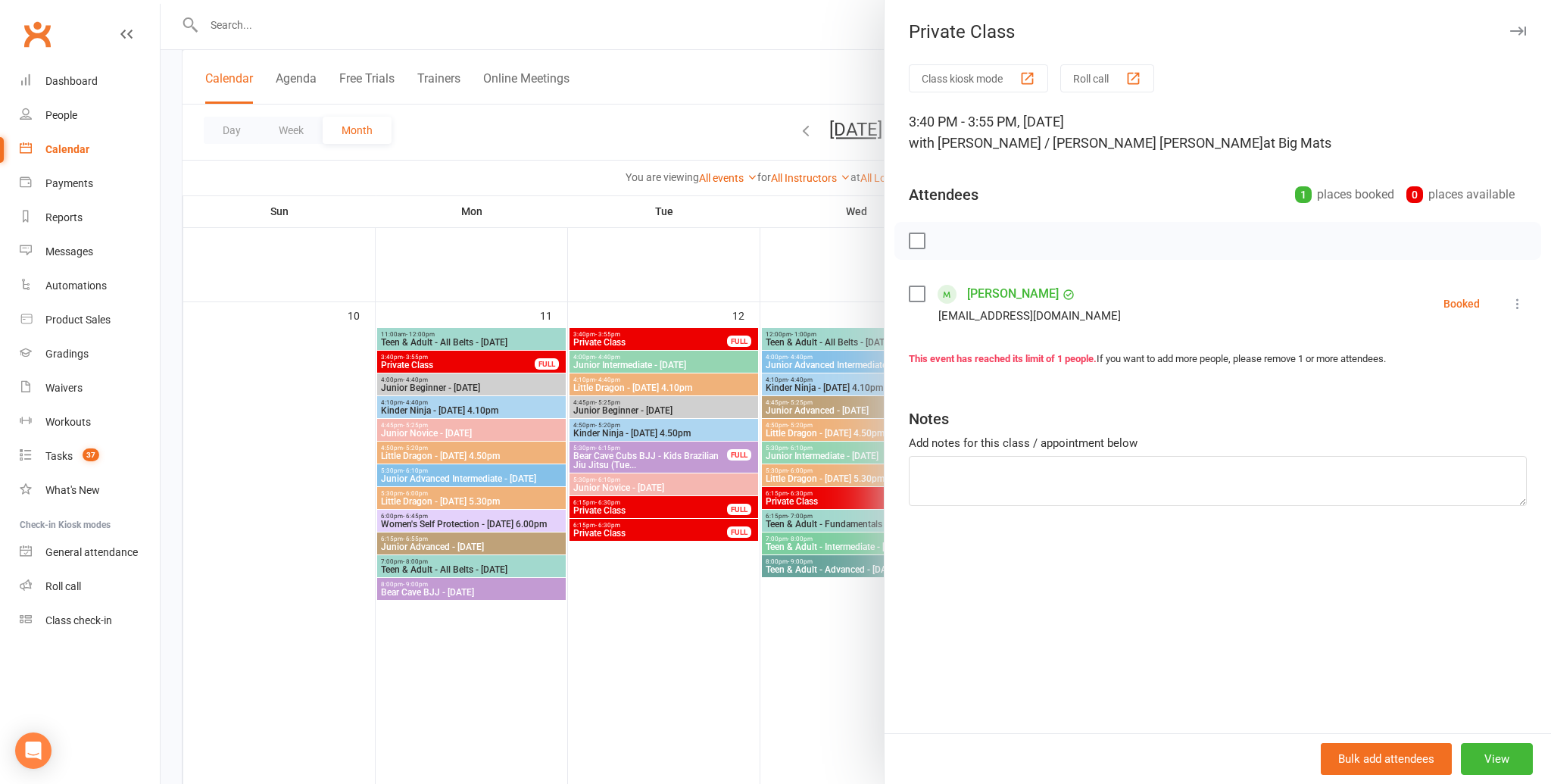
click at [1518, 31] on icon "button" at bounding box center [1517, 30] width 16 height 9
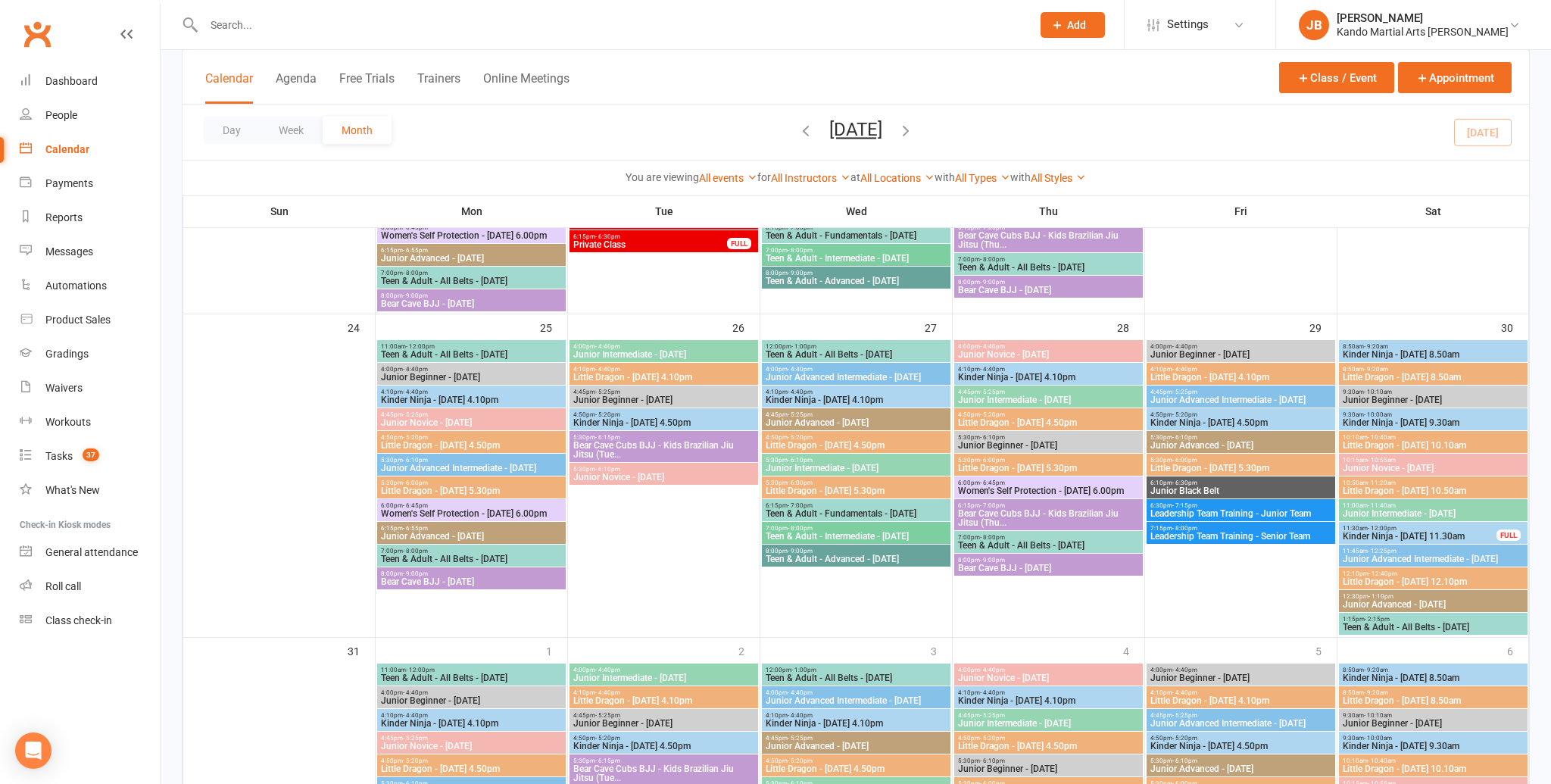
scroll to position [1917, 0]
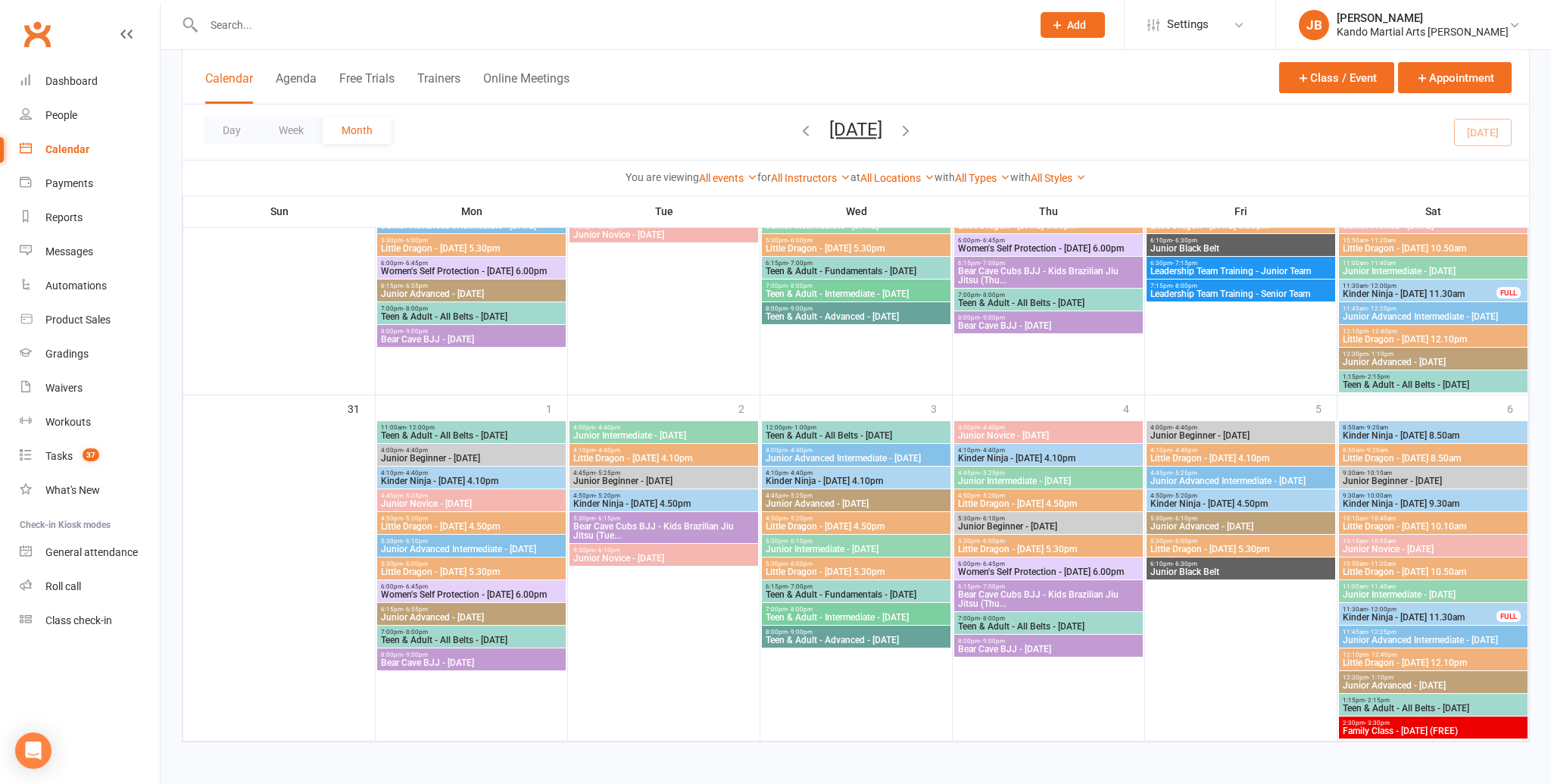
click at [214, 12] on div at bounding box center [601, 25] width 839 height 49
click at [214, 15] on input "text" at bounding box center [610, 25] width 822 height 21
paste input "Zoya Keshwani"
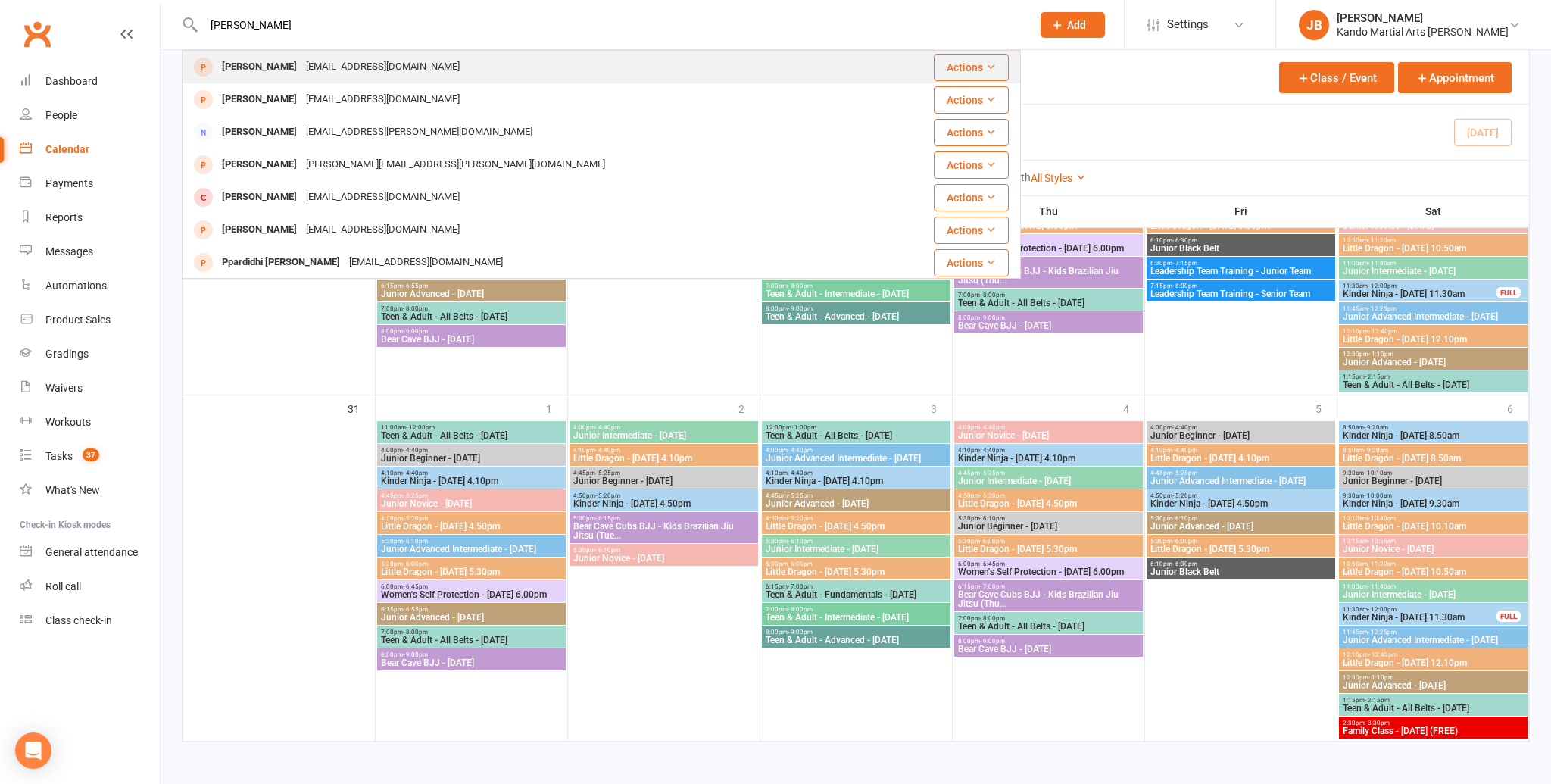
type input "Zoya Keshwani"
click at [250, 61] on div "Zoya Keshwani" at bounding box center [259, 66] width 84 height 22
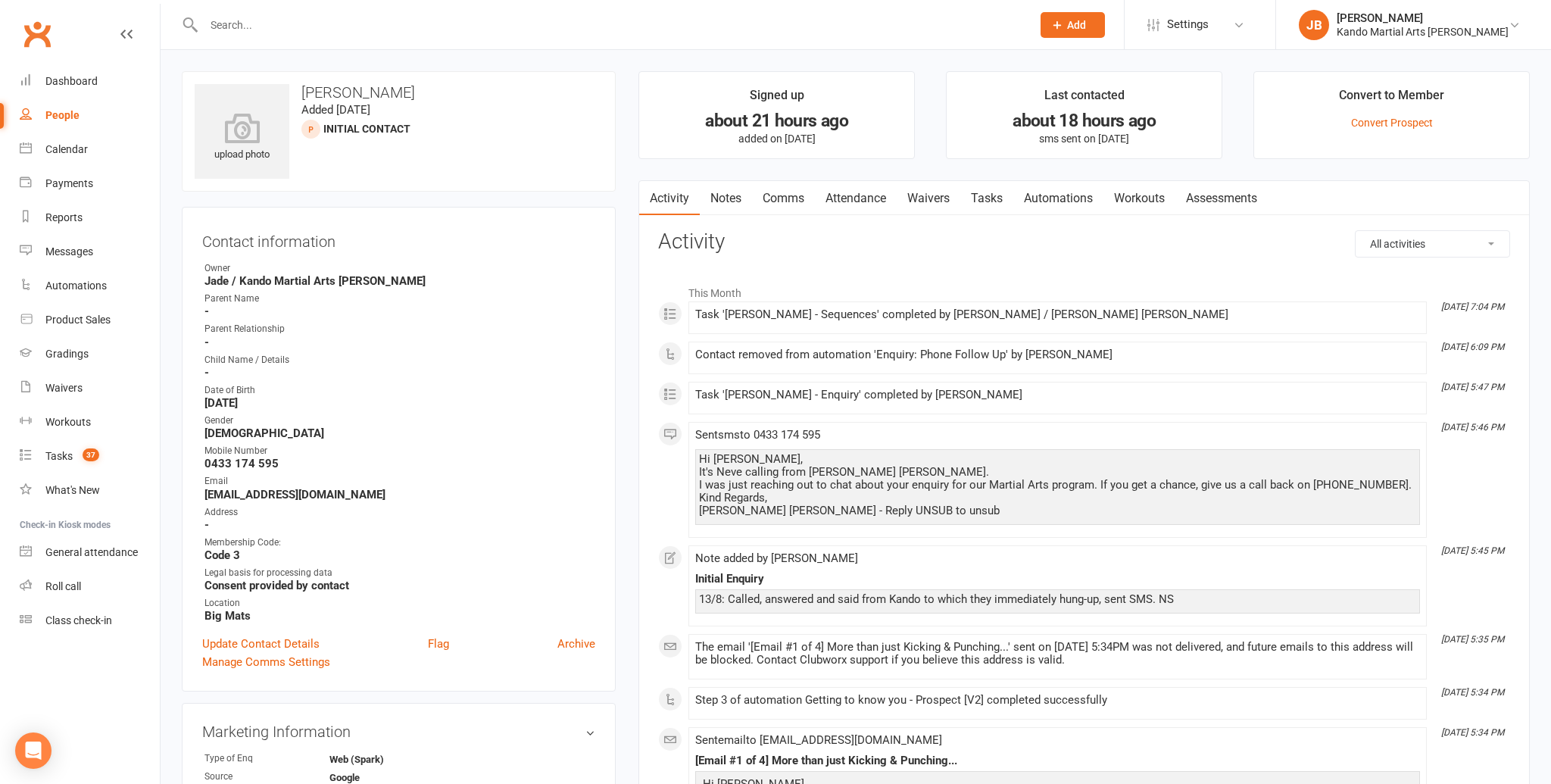
click at [717, 204] on link "Notes" at bounding box center [726, 198] width 52 height 35
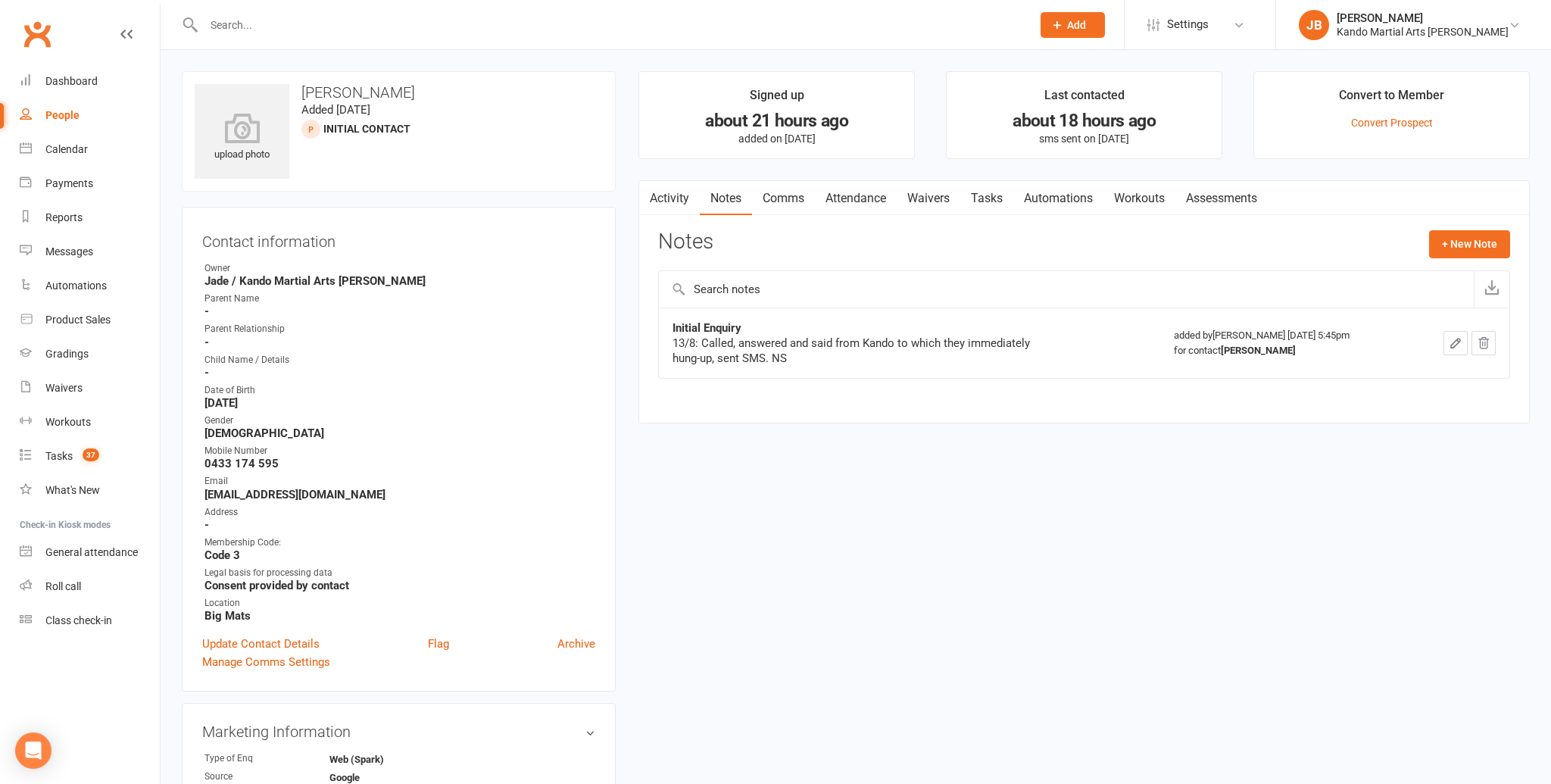
click at [269, 10] on div at bounding box center [601, 25] width 839 height 49
click at [254, 20] on input "text" at bounding box center [610, 25] width 822 height 21
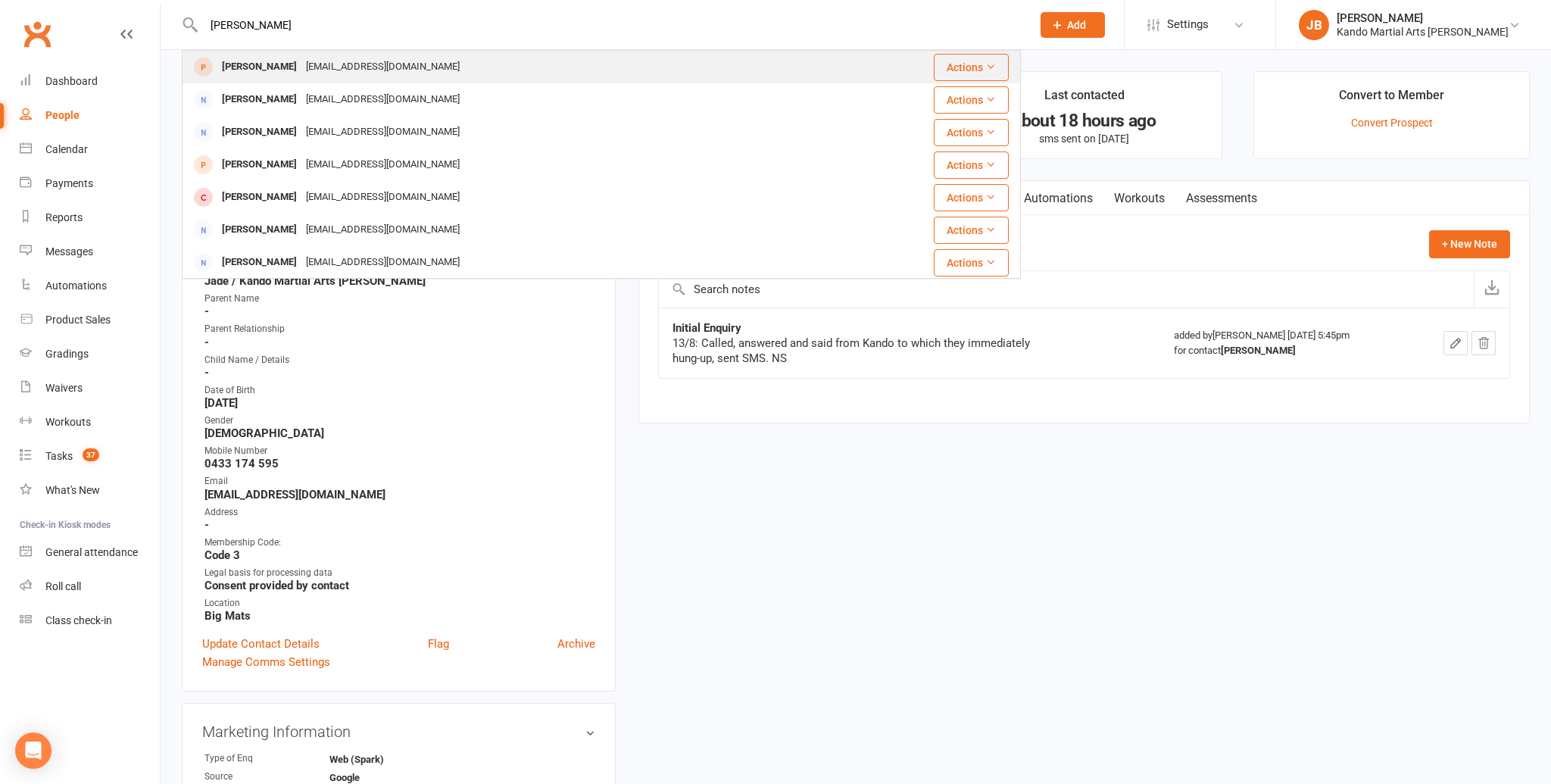
type input "jennifer chen"
click at [301, 66] on div "jennifer3823@hotmail.com" at bounding box center [382, 66] width 163 height 22
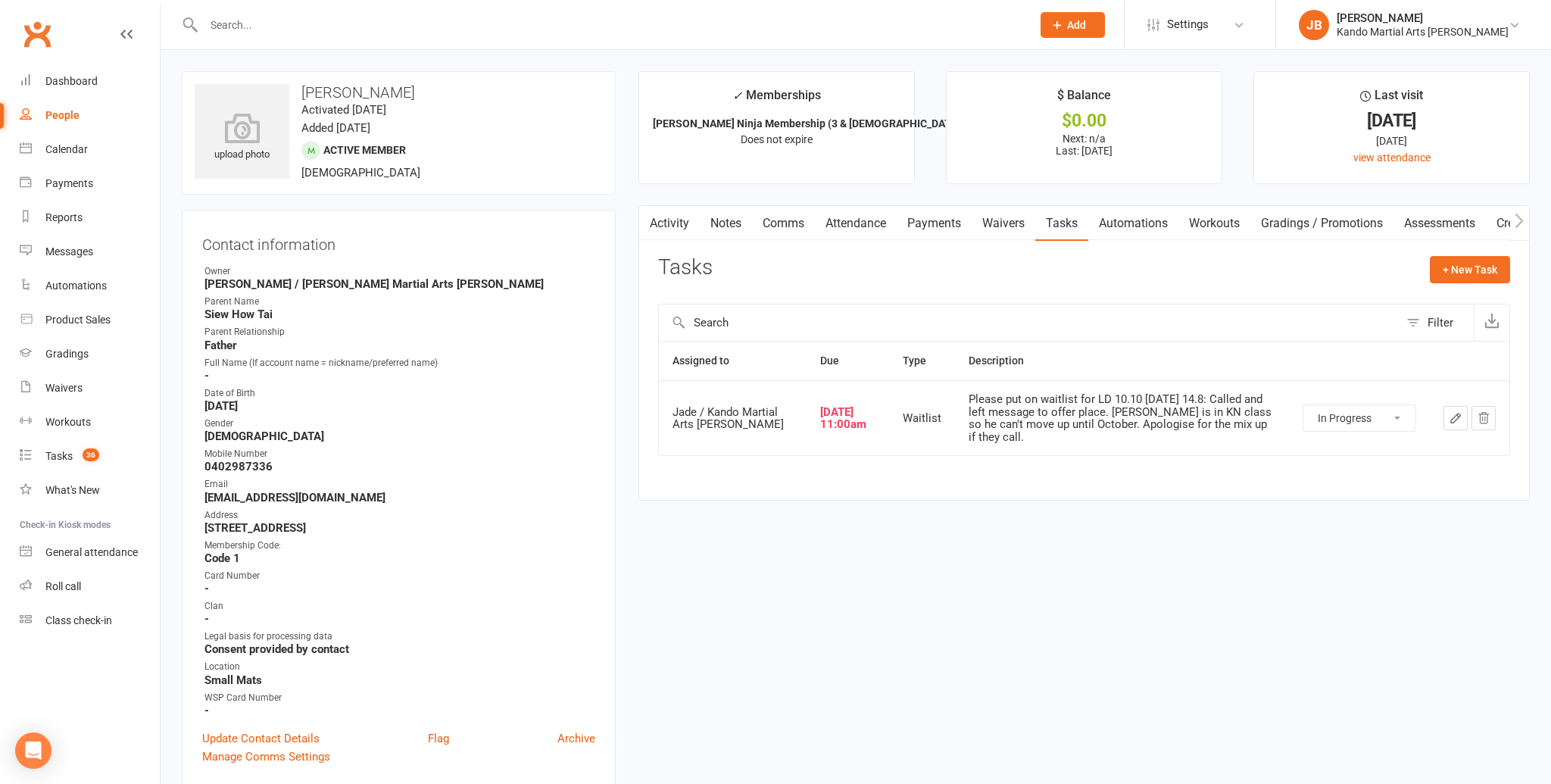
select select "started"
click at [279, 27] on input "text" at bounding box center [610, 25] width 822 height 21
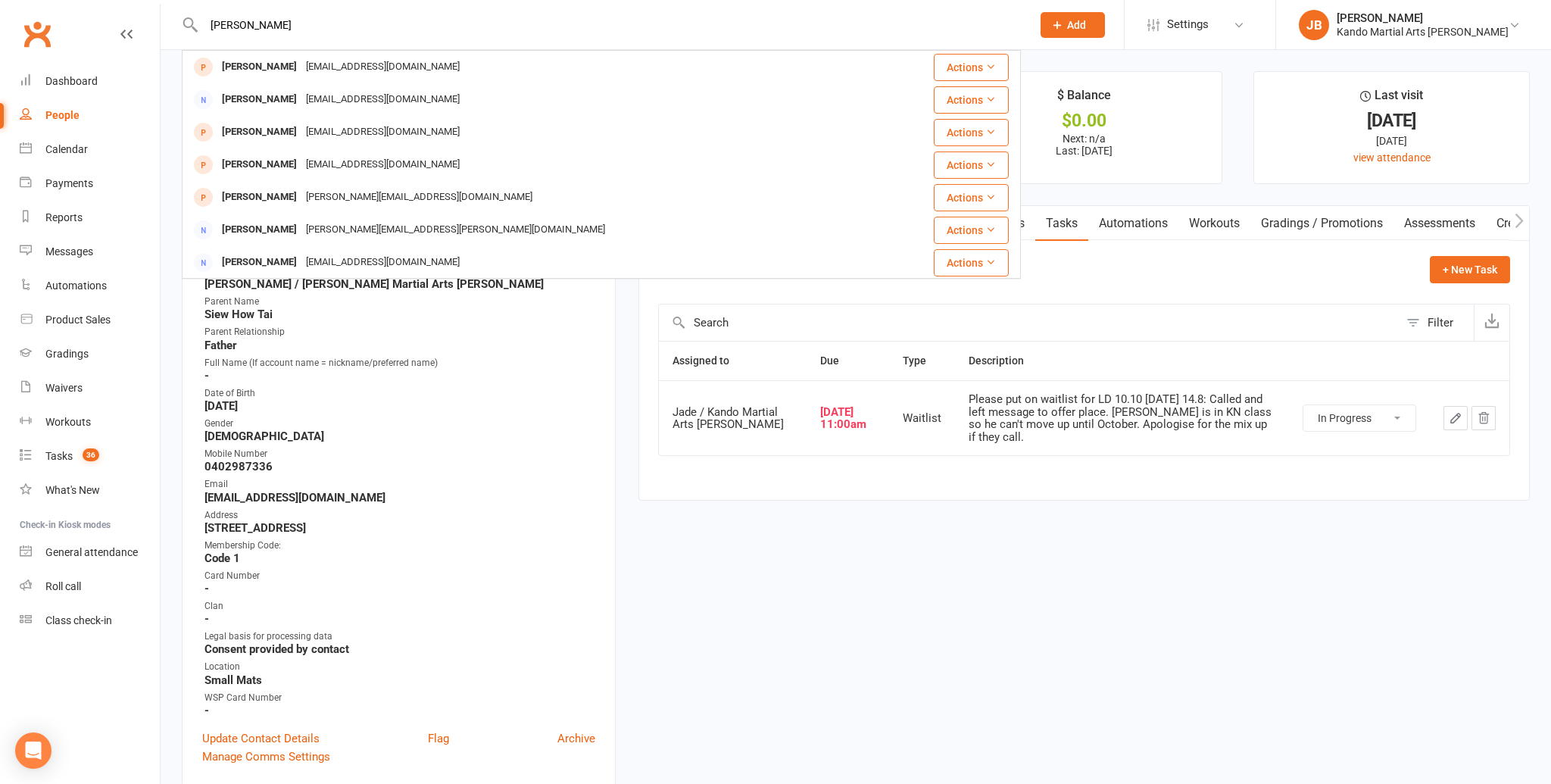
type input "[PERSON_NAME]"
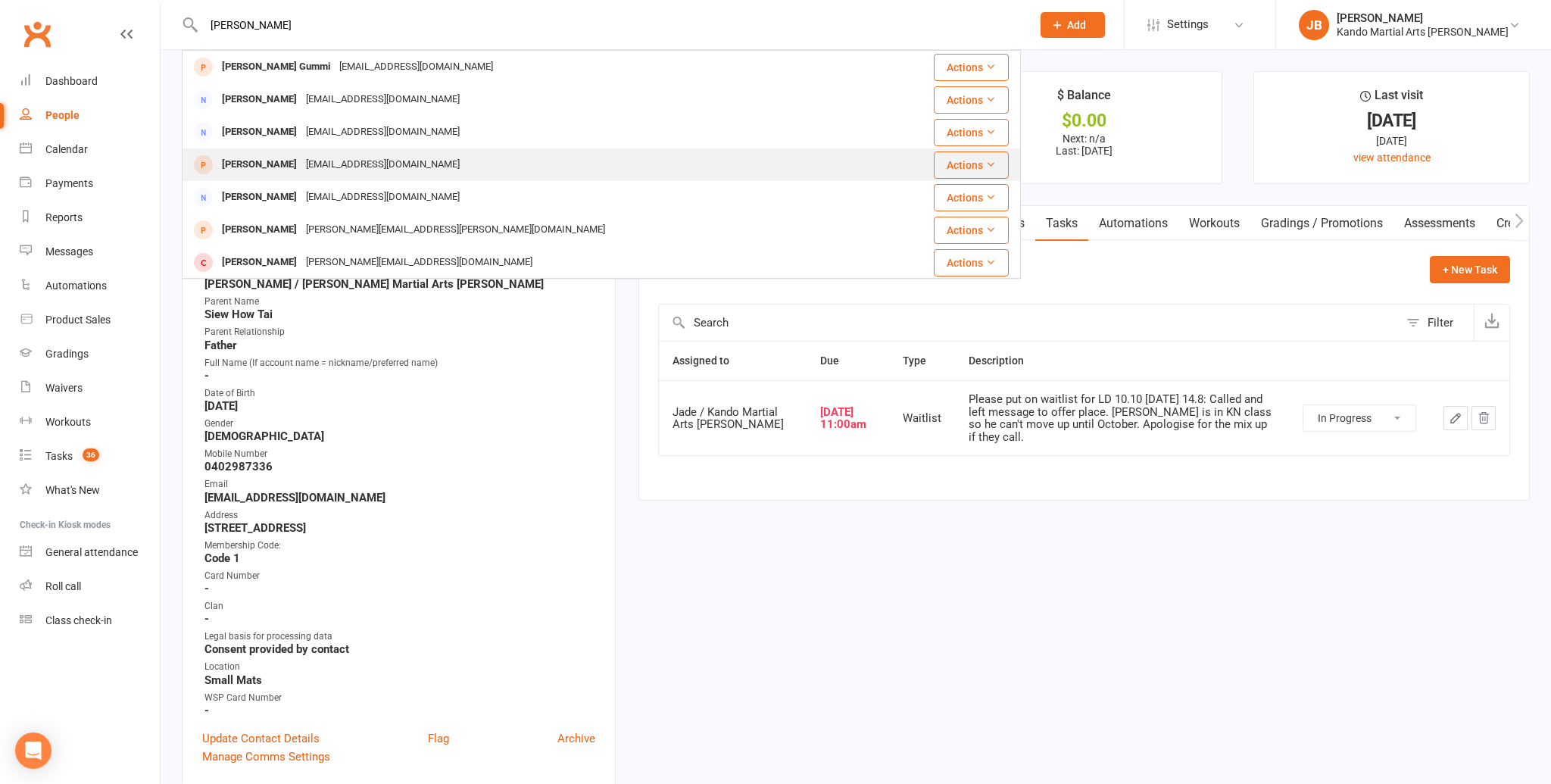
click at [304, 166] on div "lordganesh07@gmail.com" at bounding box center [382, 164] width 163 height 22
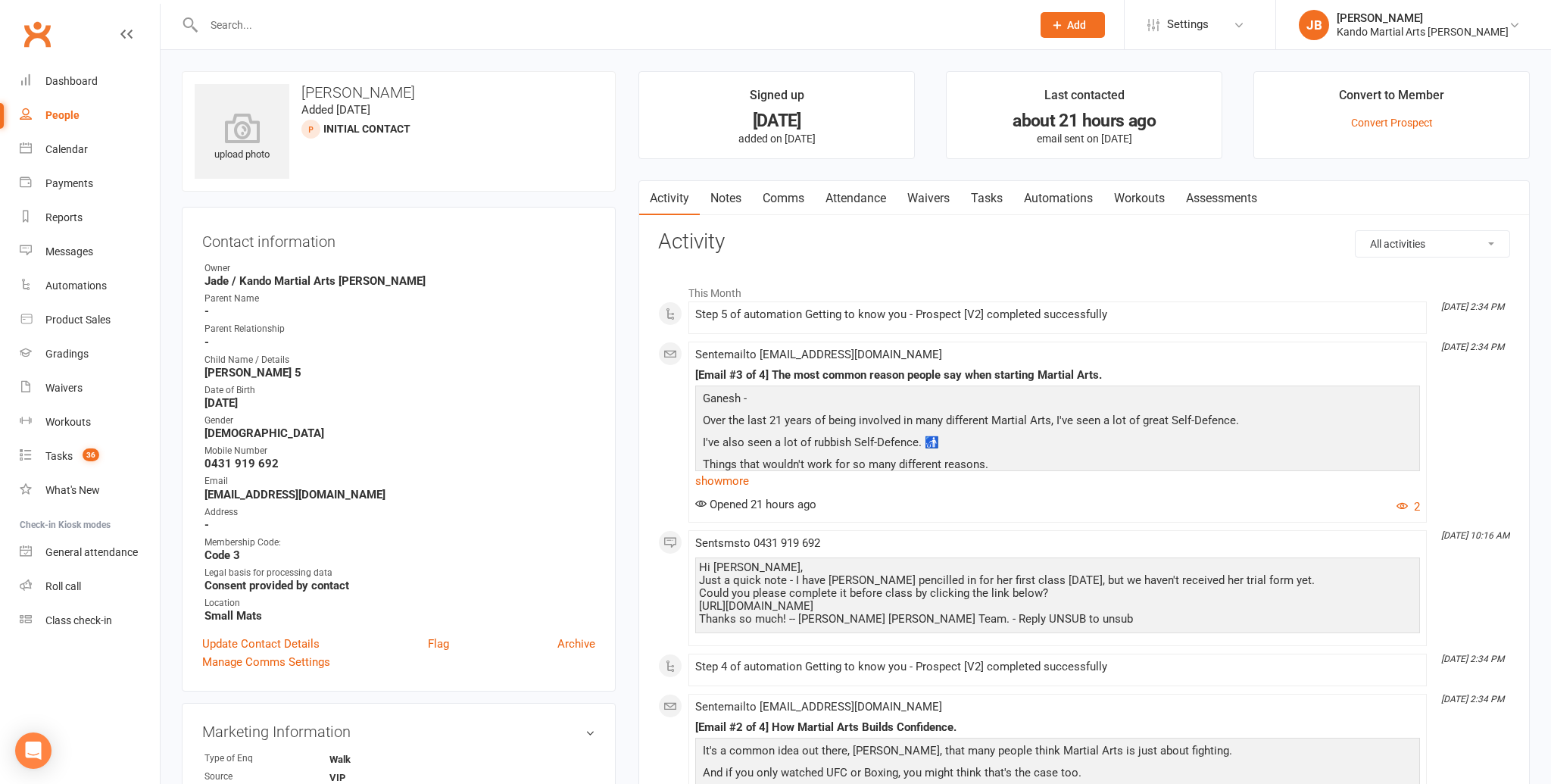
click at [762, 201] on link "Comms" at bounding box center [783, 198] width 63 height 35
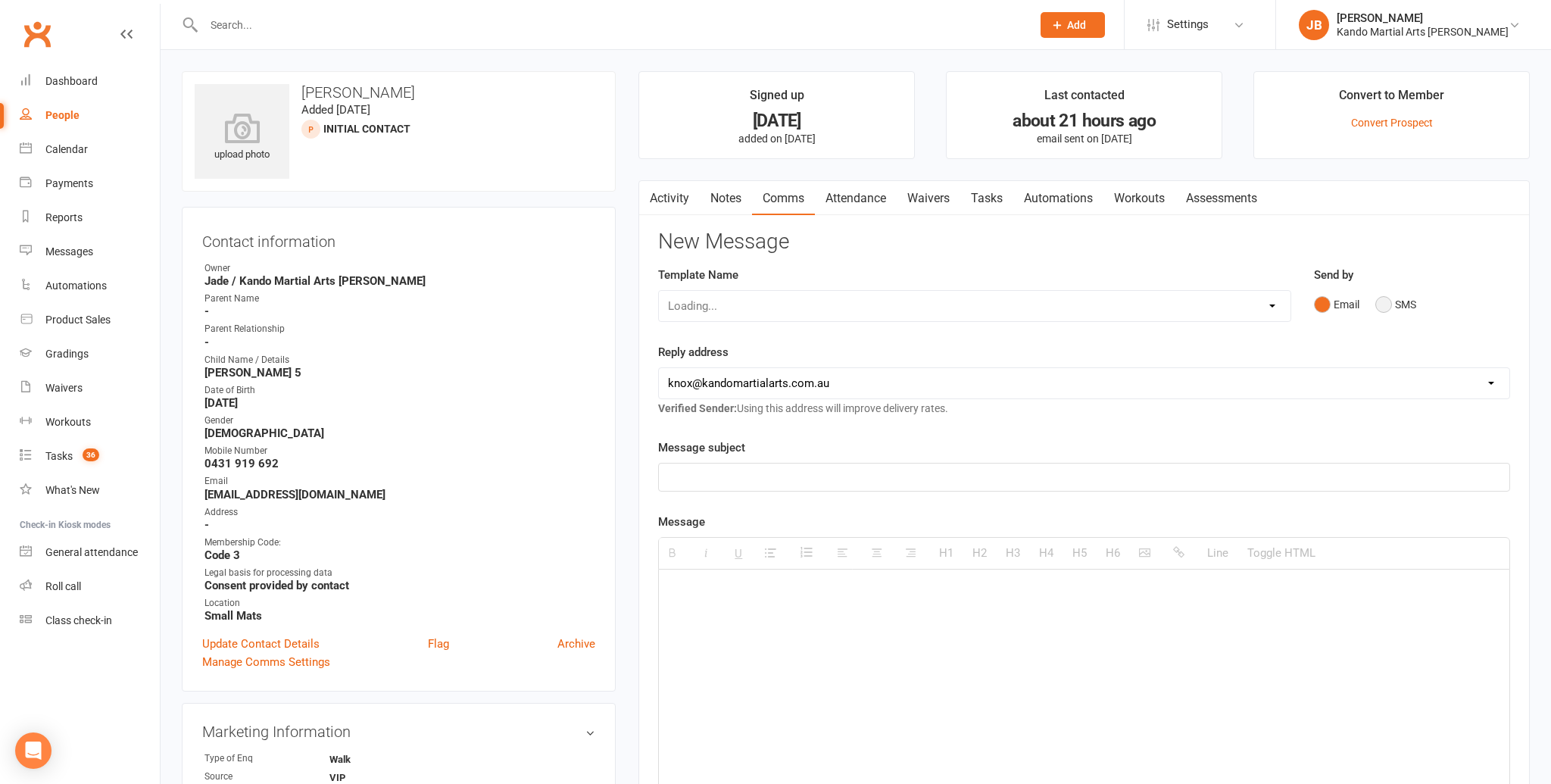
click at [1391, 309] on button "SMS" at bounding box center [1395, 304] width 41 height 29
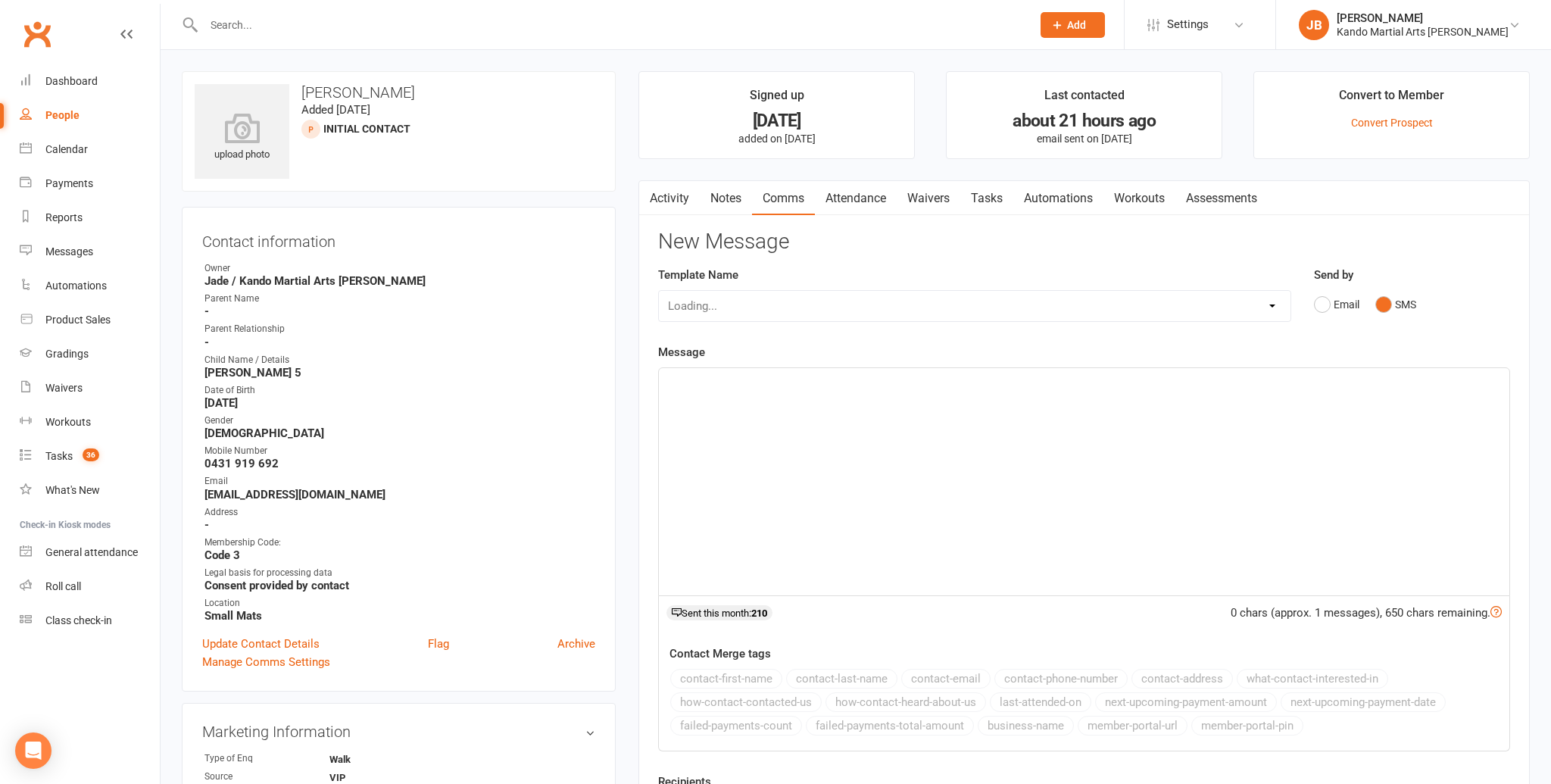
click at [688, 392] on p at bounding box center [1084, 385] width 832 height 18
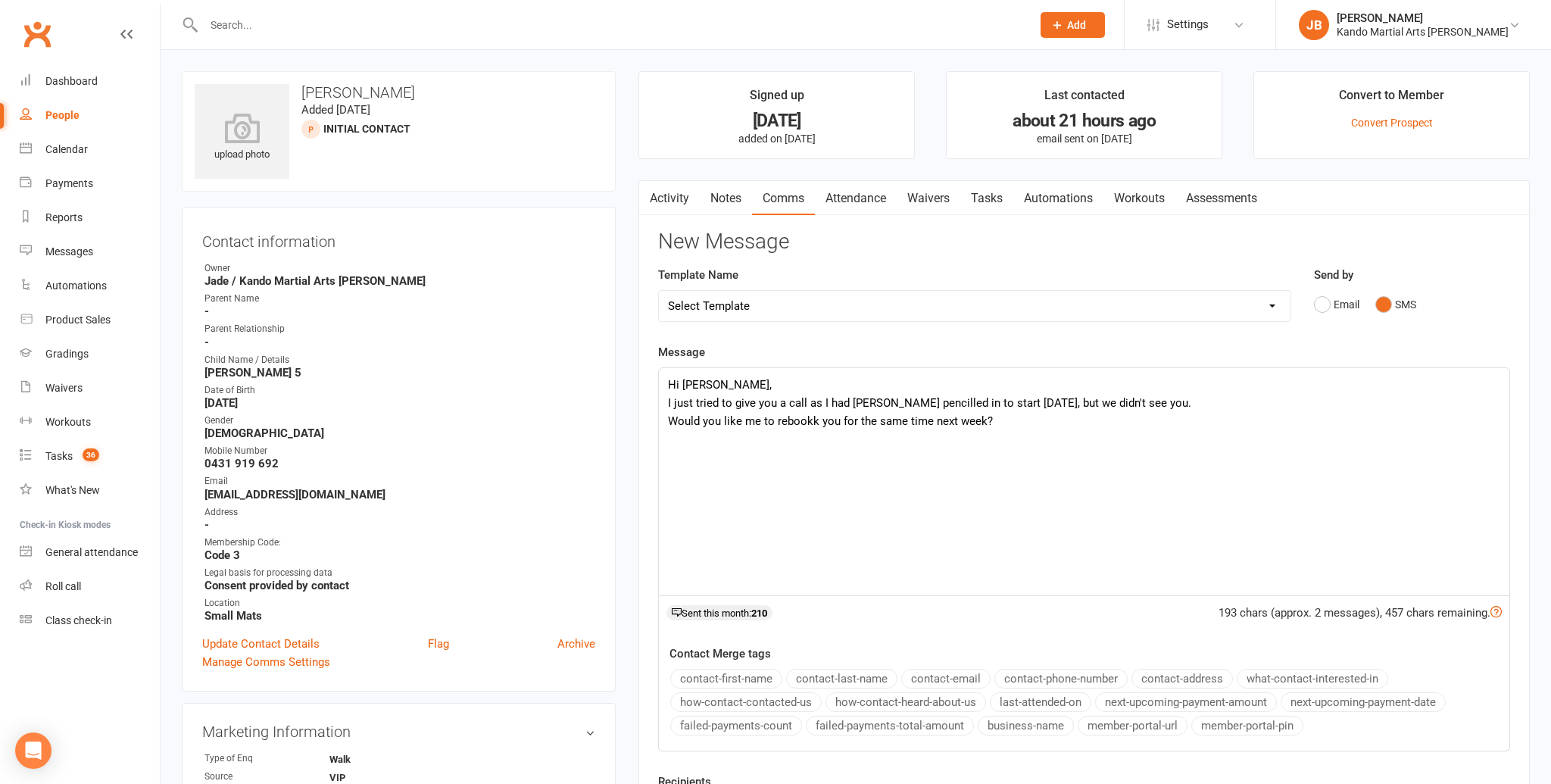
click at [811, 430] on p at bounding box center [1084, 439] width 832 height 18
click at [810, 426] on p "Would you like me to rebookk you for the same time next week?" at bounding box center [1084, 421] width 832 height 18
click at [782, 435] on p at bounding box center [1084, 439] width 832 height 18
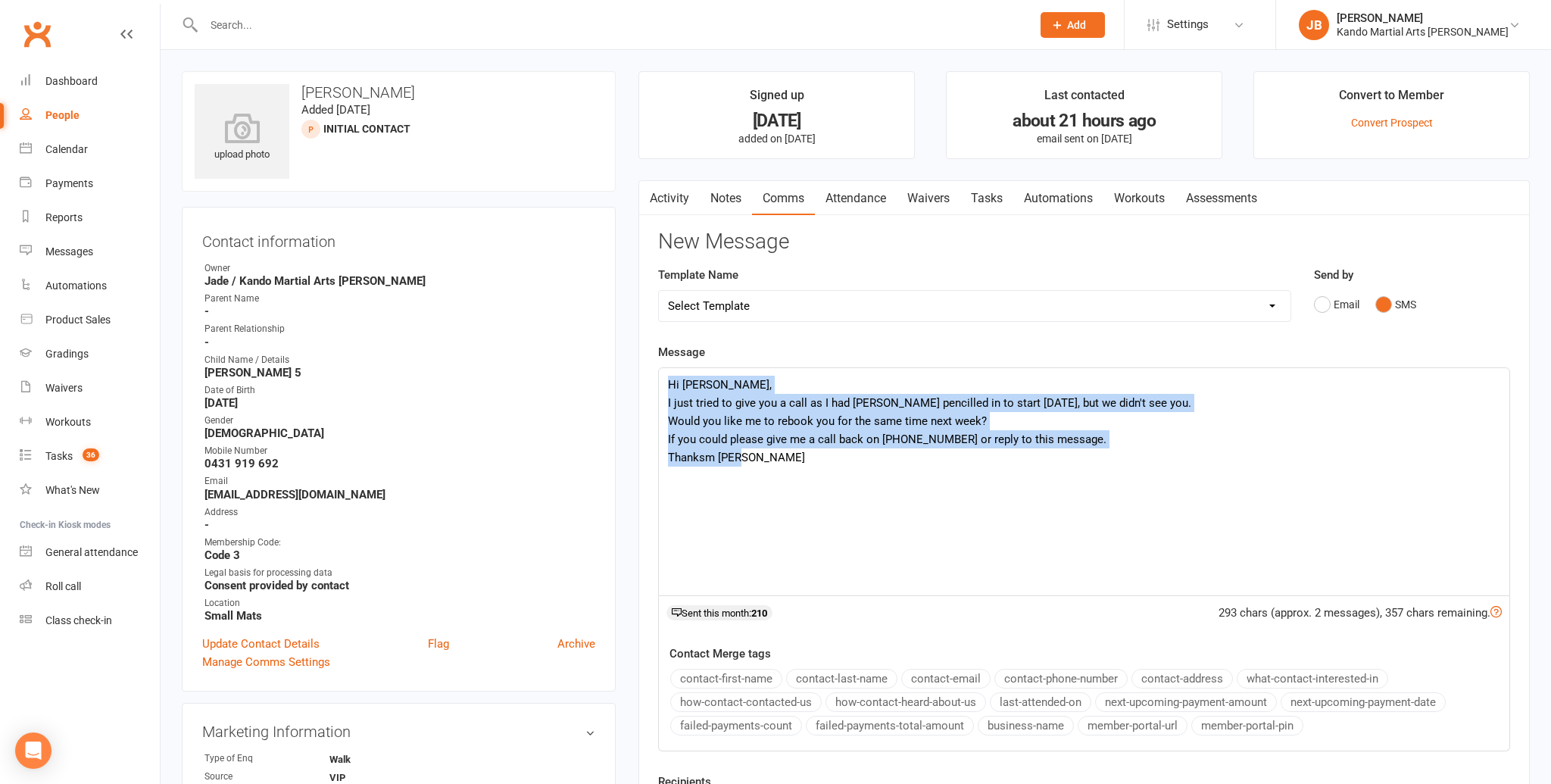
drag, startPoint x: 753, startPoint y: 458, endPoint x: 658, endPoint y: 389, distance: 117.4
click at [659, 389] on div "Hi Ganesh, I just tried to give you a call as I had Aganita pencilled in to sta…" at bounding box center [1084, 482] width 850 height 228
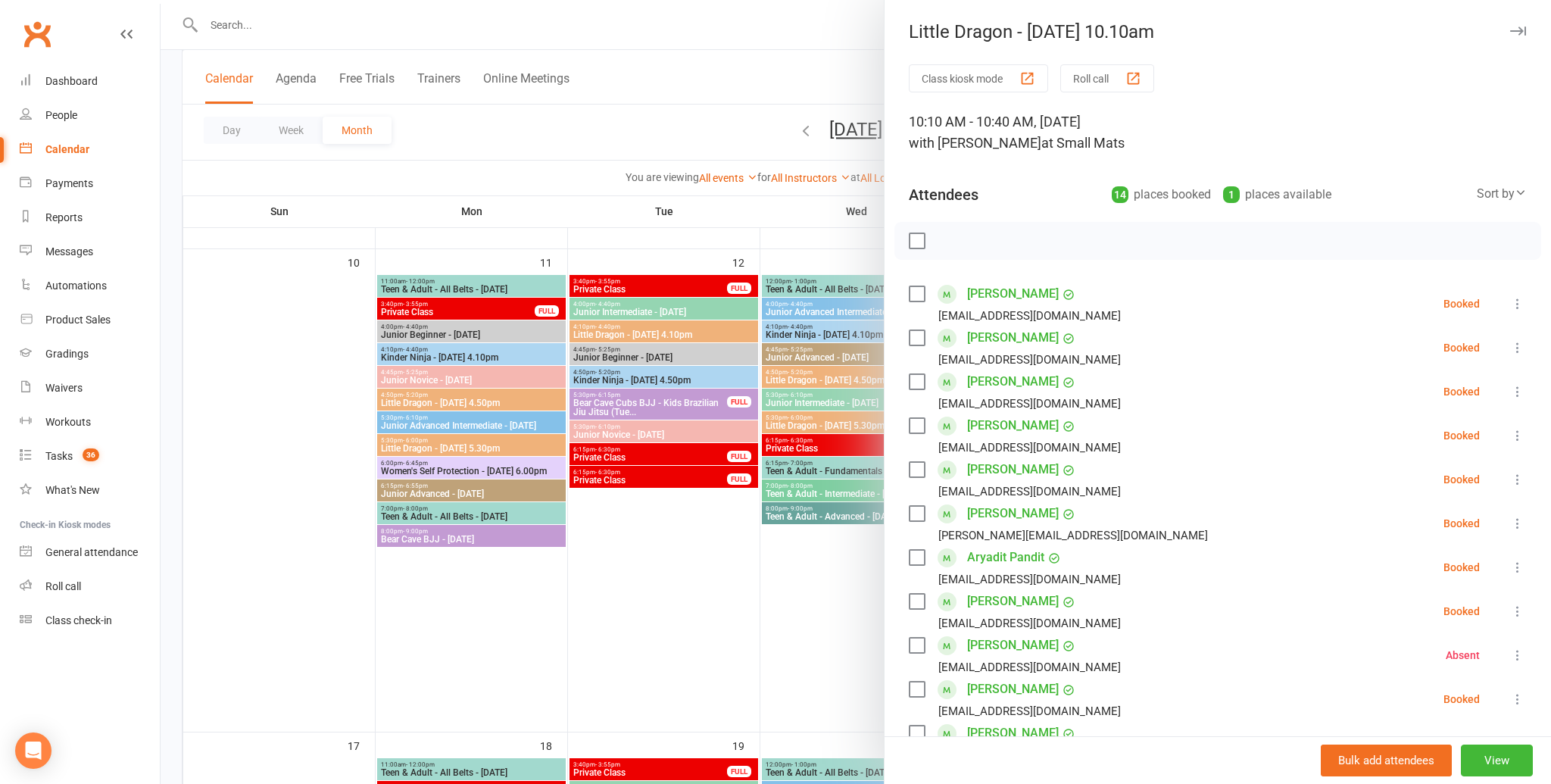
click at [1522, 33] on icon "button" at bounding box center [1517, 30] width 16 height 9
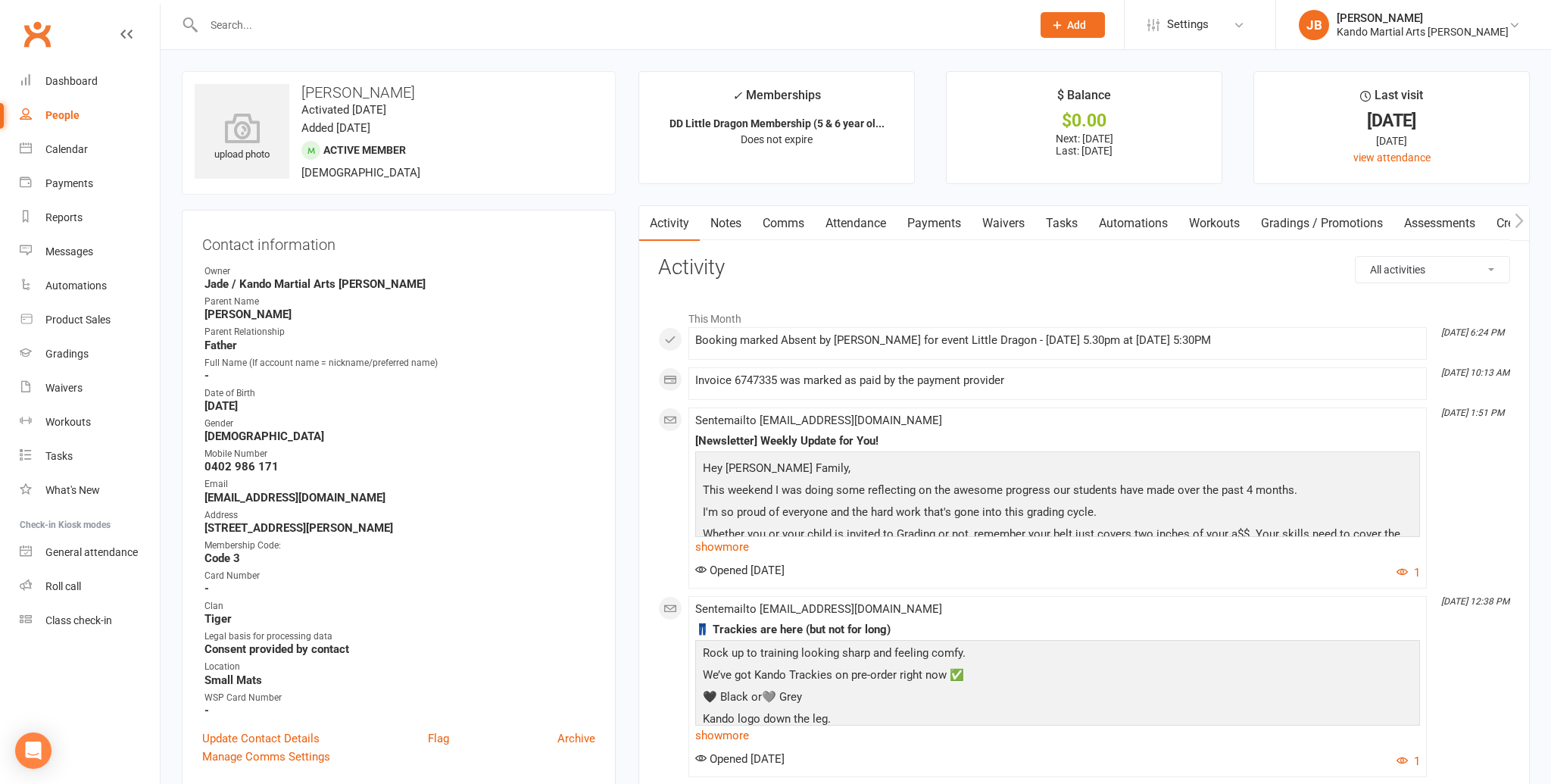
click at [875, 218] on link "Attendance" at bounding box center [855, 223] width 82 height 35
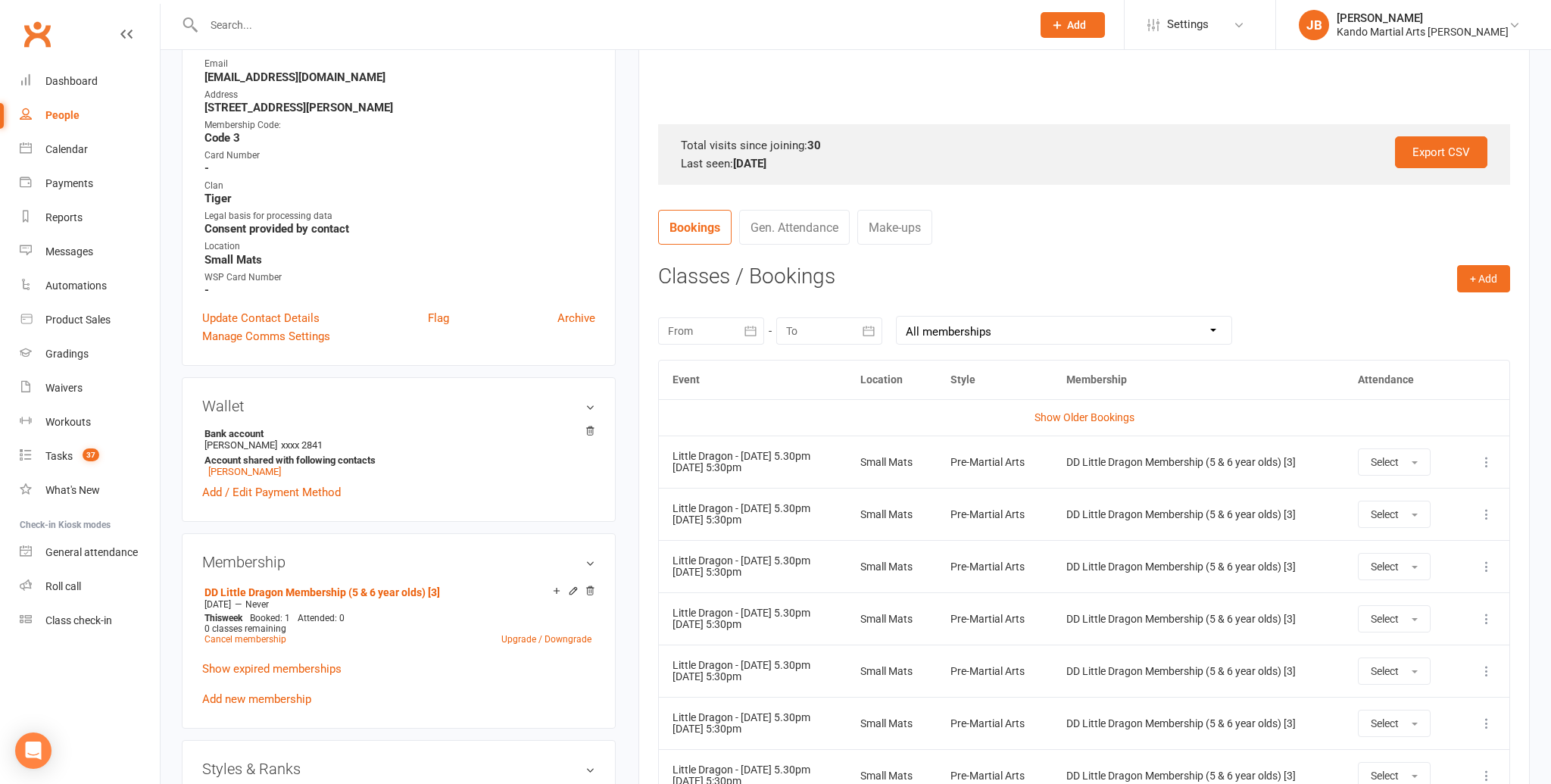
scroll to position [451, 0]
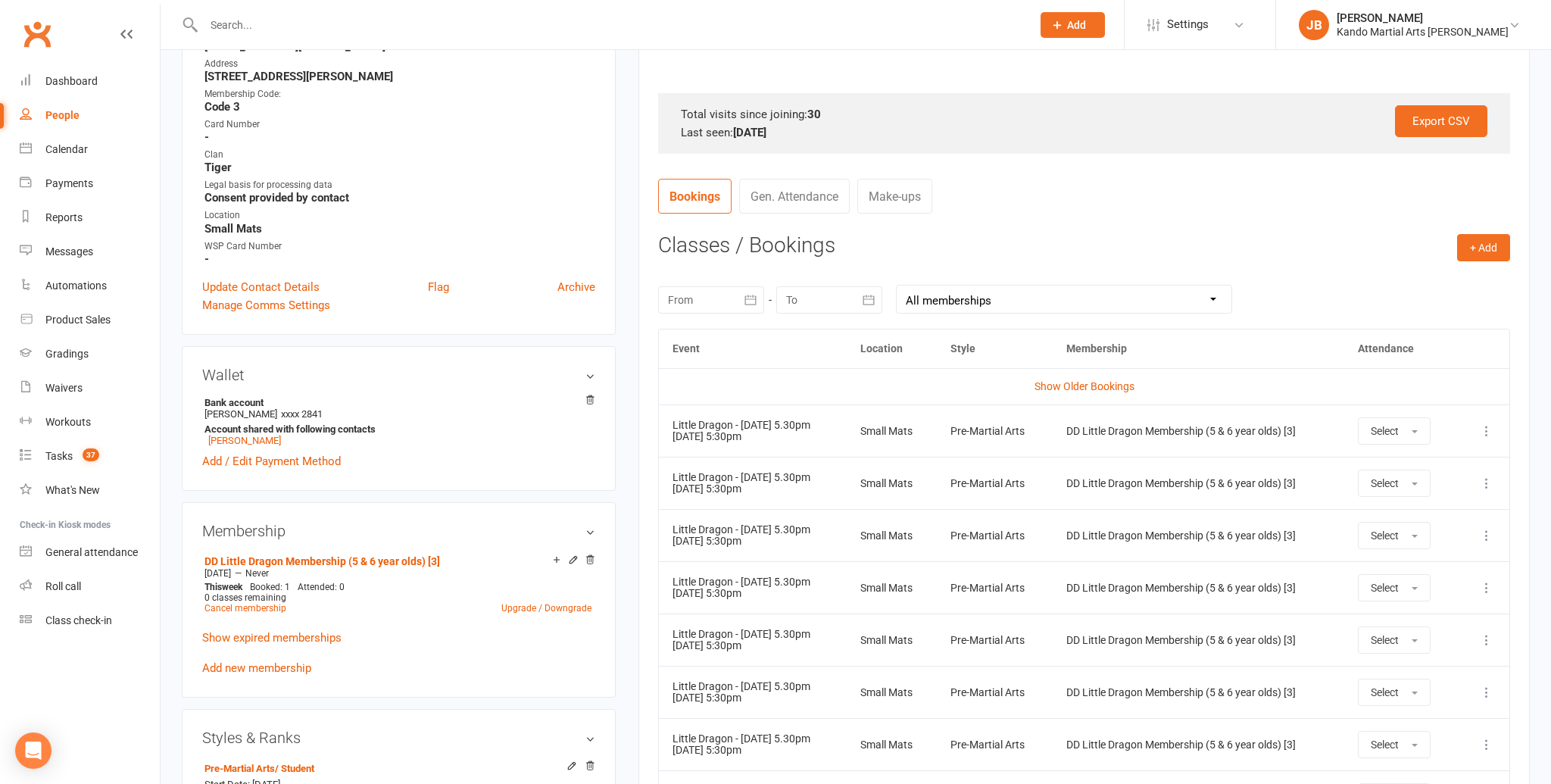
click at [728, 299] on div at bounding box center [711, 300] width 106 height 27
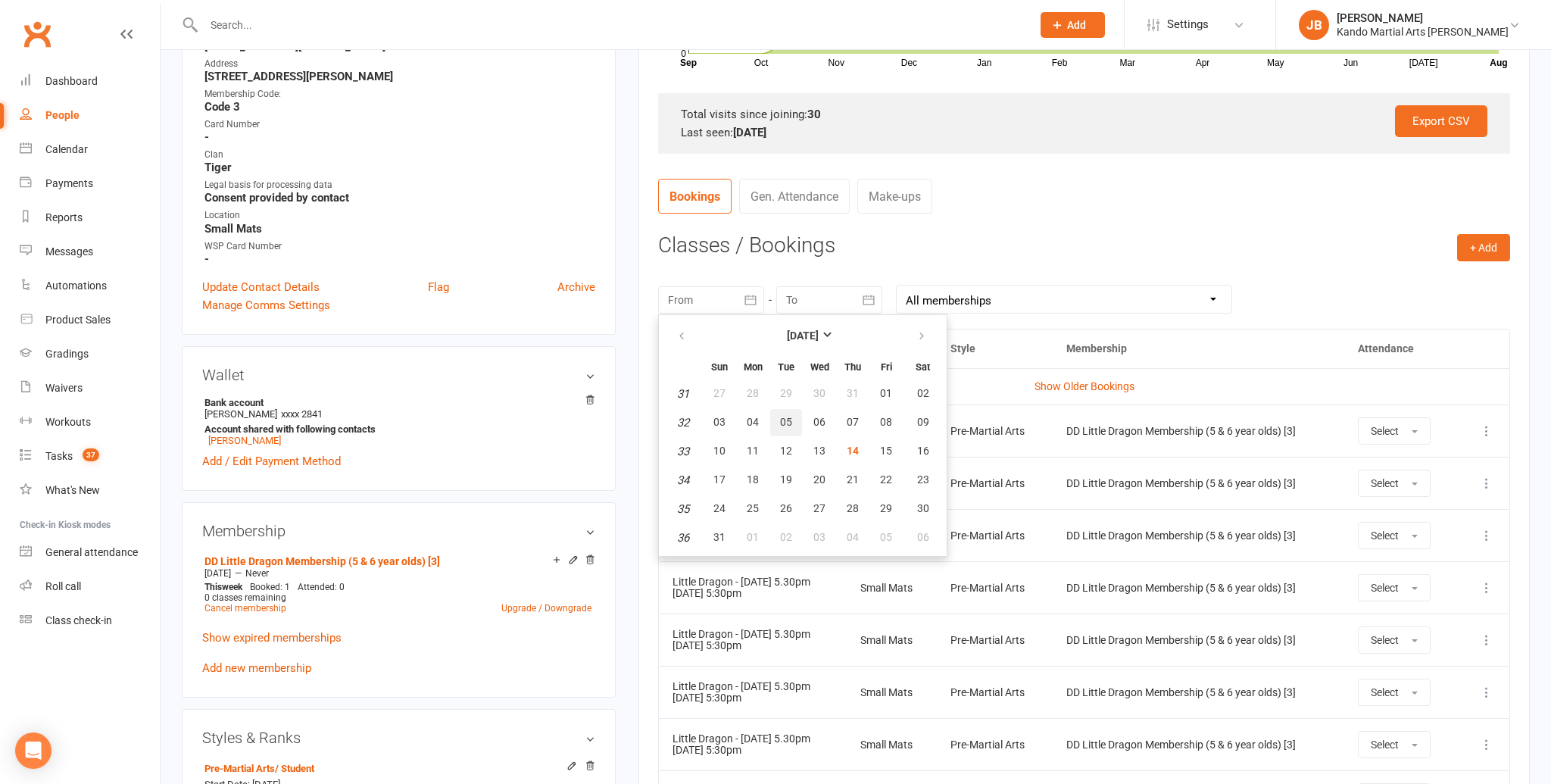
click at [791, 420] on span "05" at bounding box center [786, 421] width 12 height 12
type input "[DATE]"
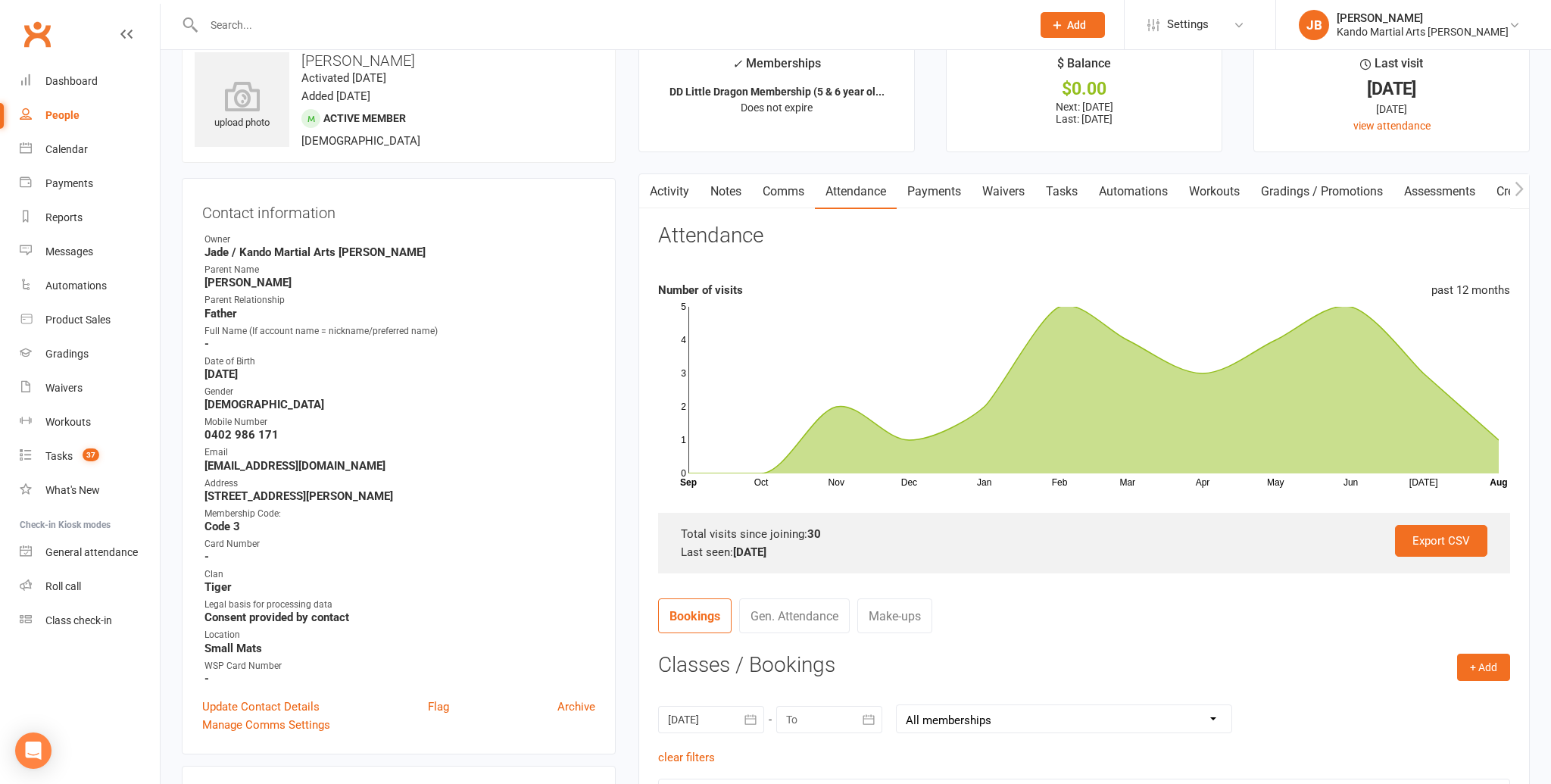
scroll to position [0, 0]
